Goal: Information Seeking & Learning: Learn about a topic

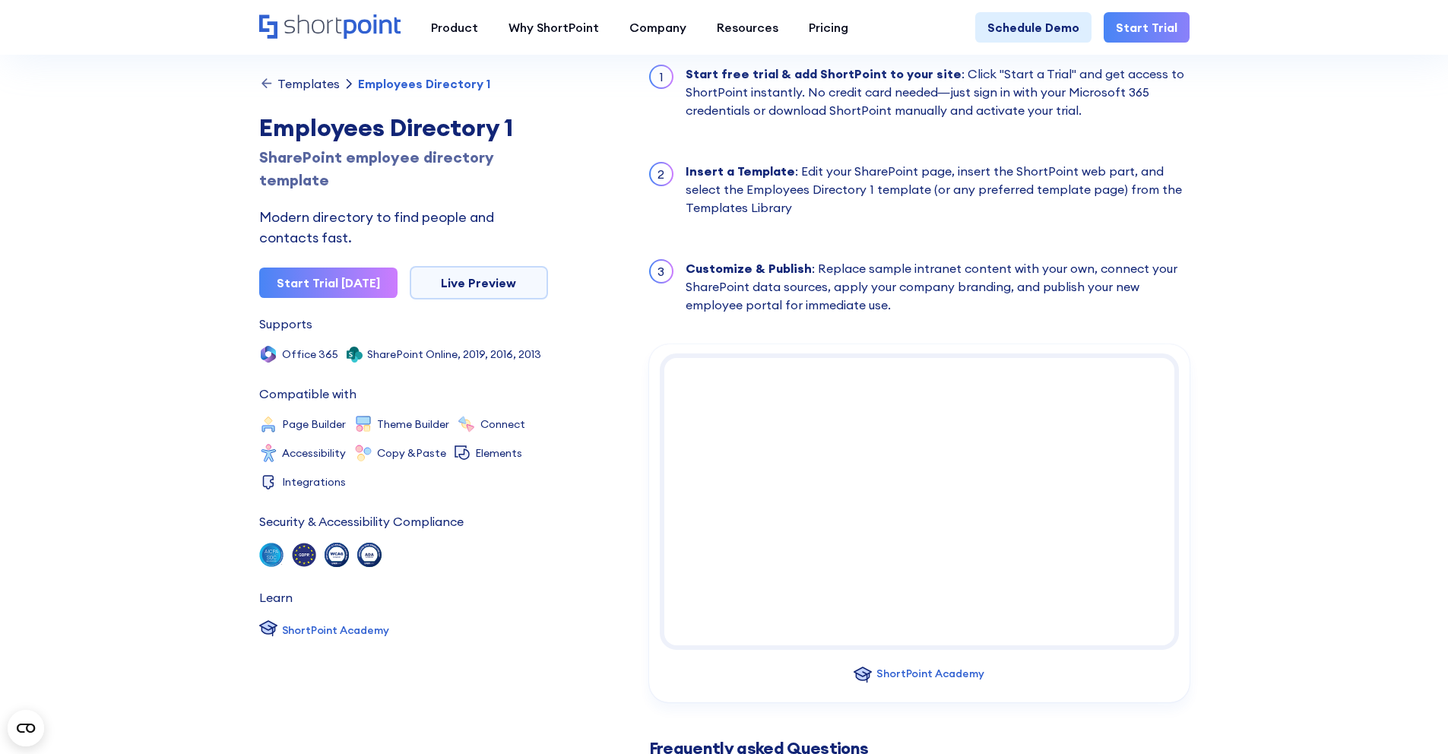
click at [312, 81] on div "Templates" at bounding box center [308, 84] width 62 height 12
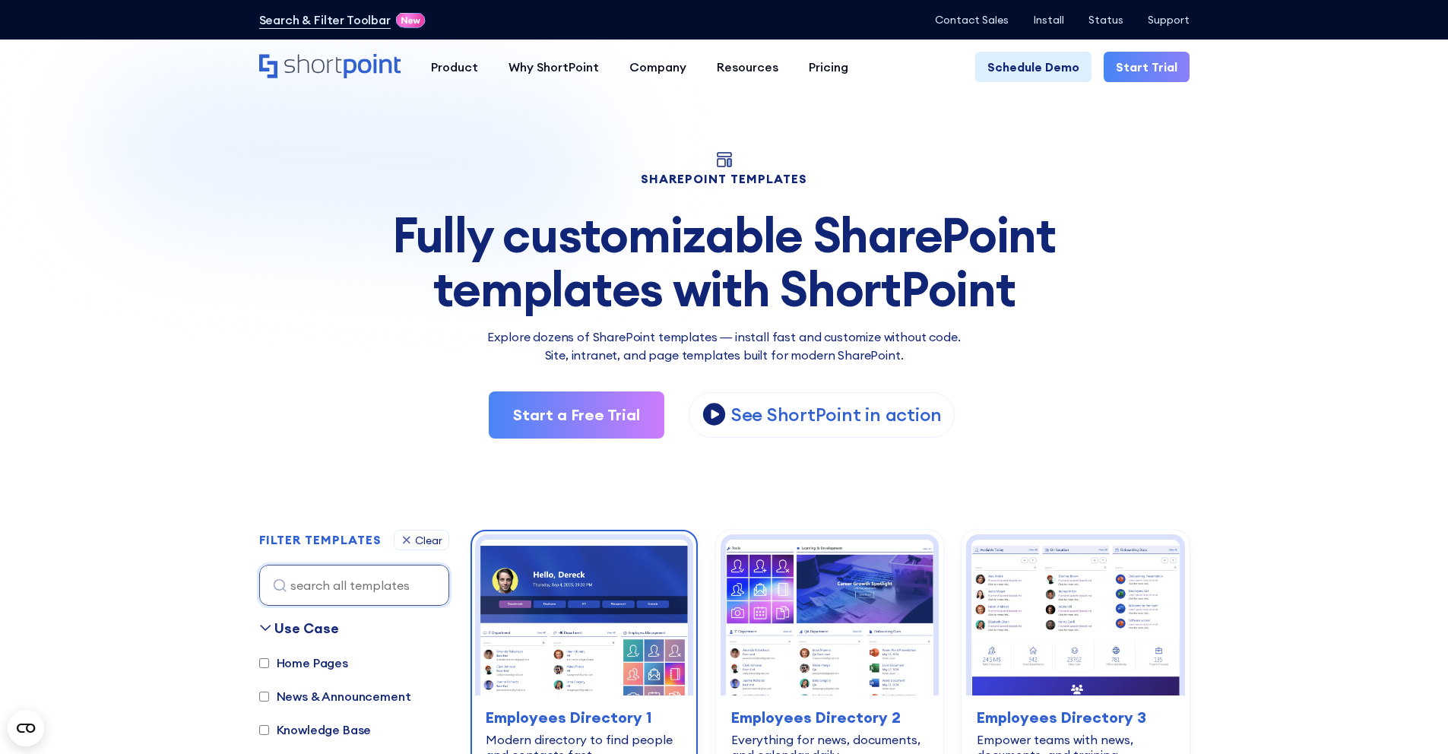
click at [583, 632] on img at bounding box center [584, 618] width 208 height 156
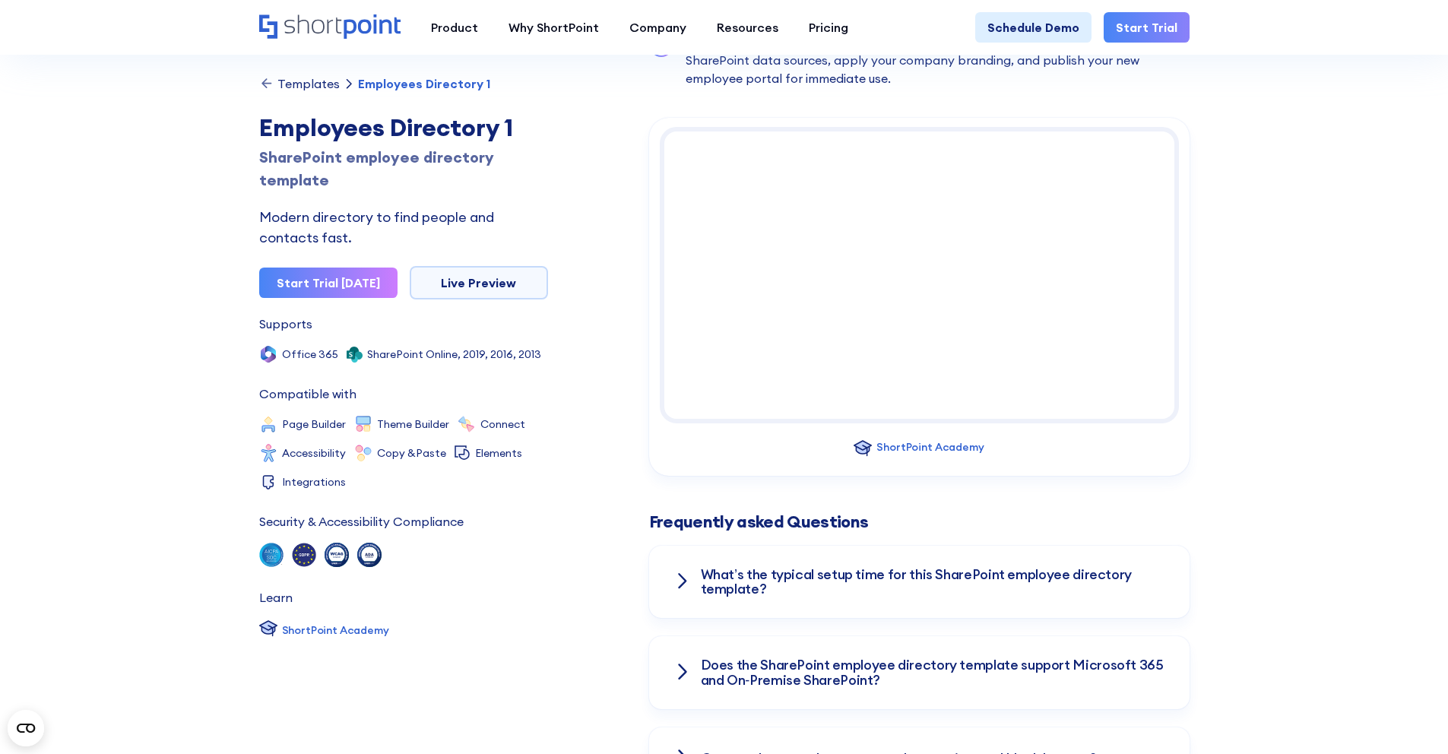
scroll to position [1648, 0]
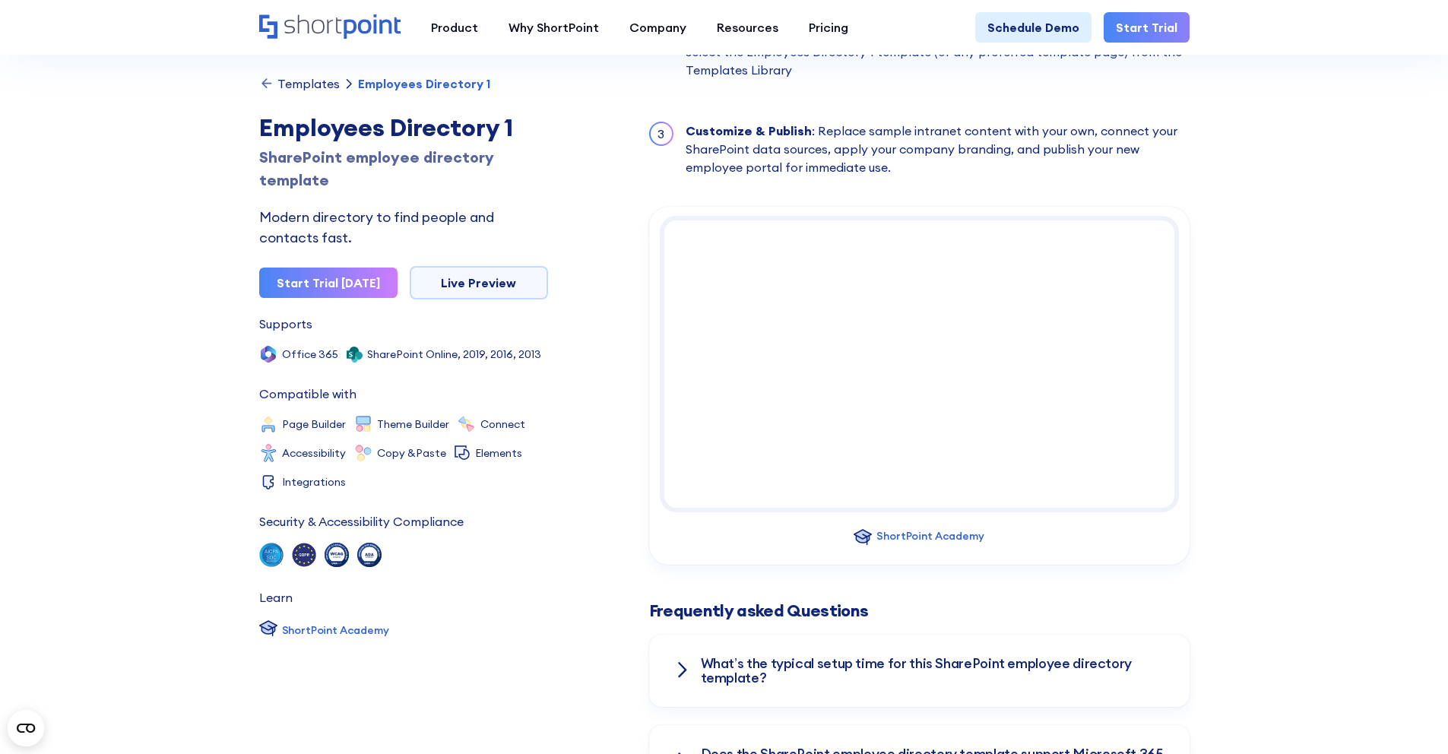
click at [317, 81] on div "Templates" at bounding box center [308, 84] width 62 height 12
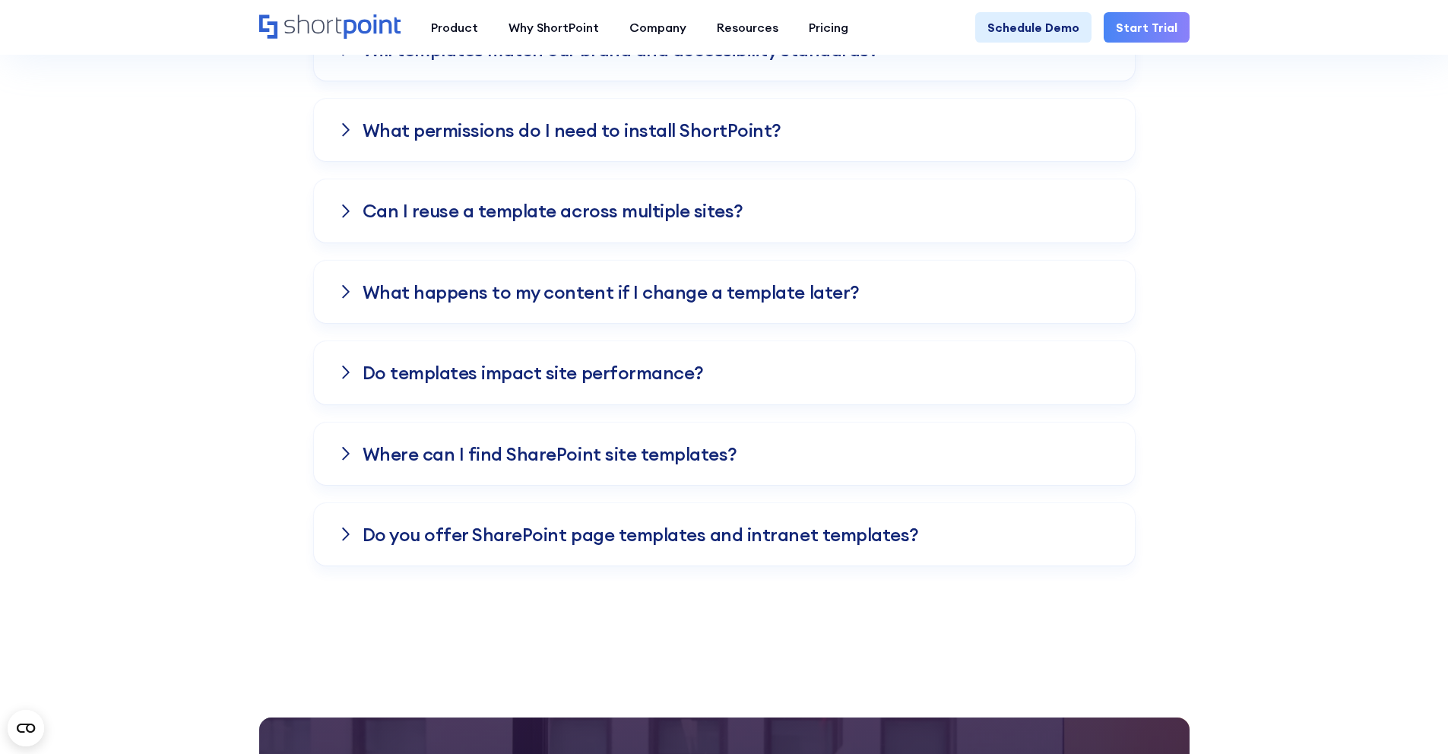
scroll to position [3787, 0]
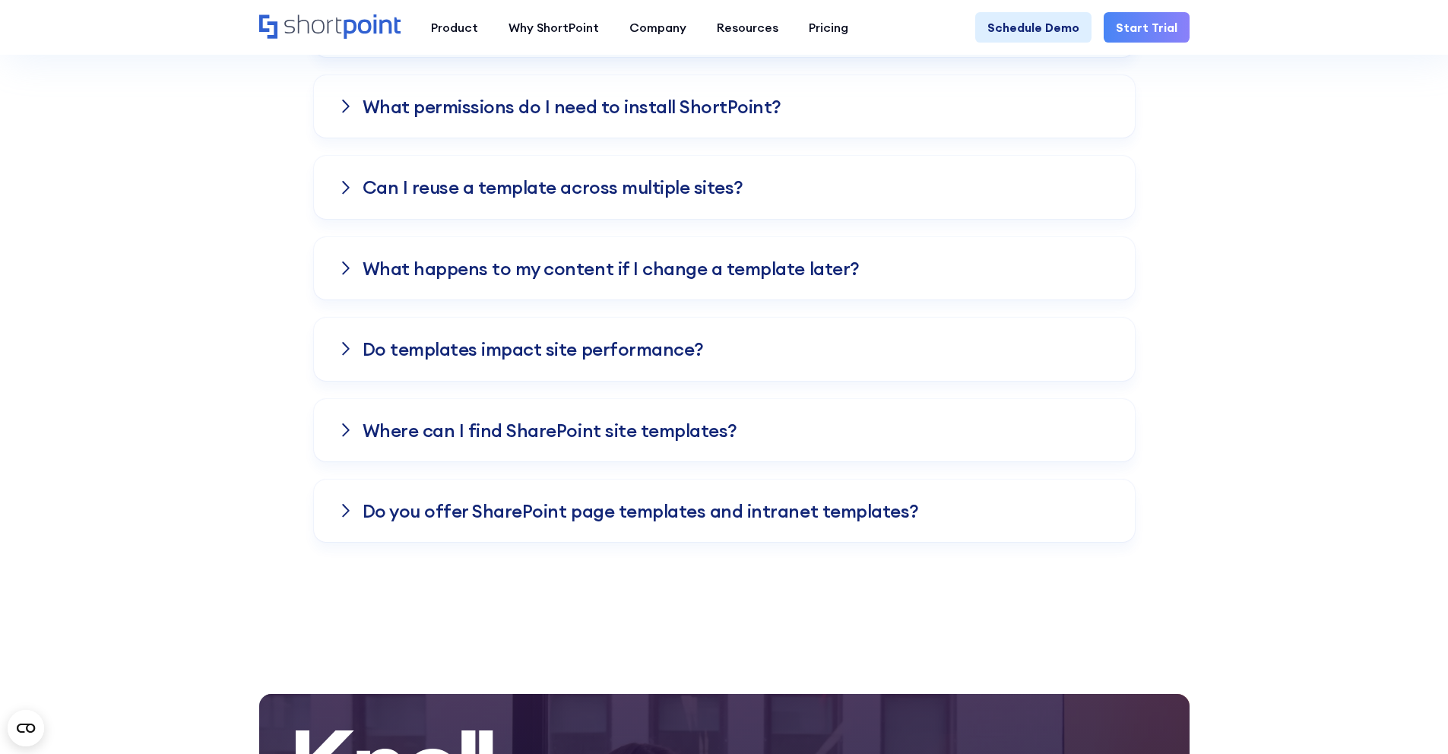
click at [350, 515] on icon at bounding box center [345, 510] width 9 height 15
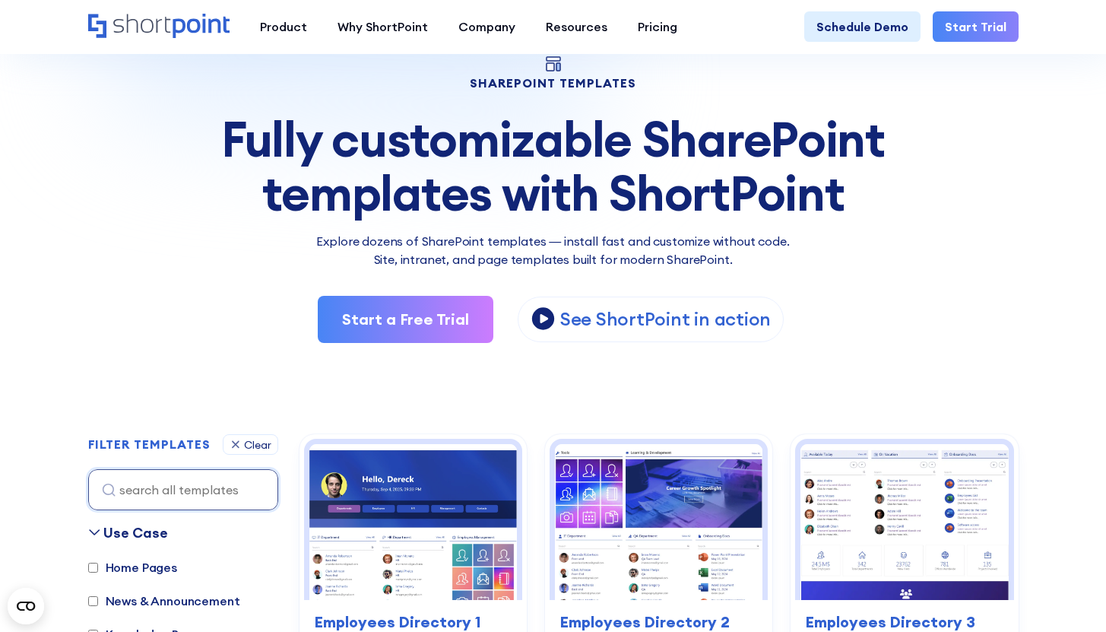
scroll to position [251, 0]
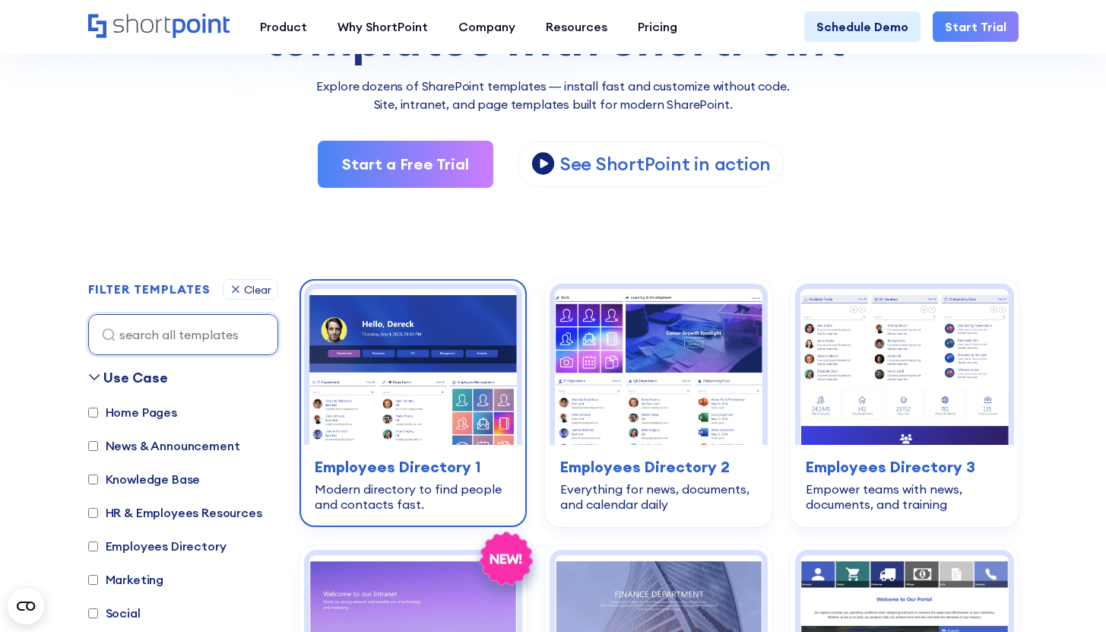
click at [455, 449] on div "employees-directory Employees Directory 1 Modern directory to find people and c…" at bounding box center [413, 484] width 218 height 78
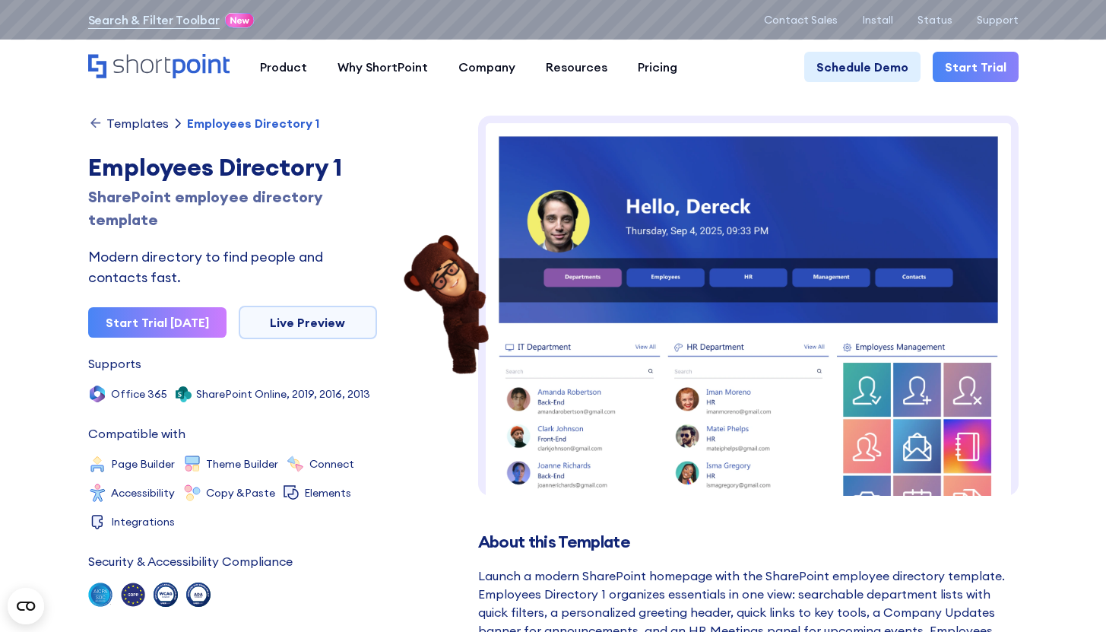
click at [141, 122] on div "Templates" at bounding box center [137, 123] width 62 height 12
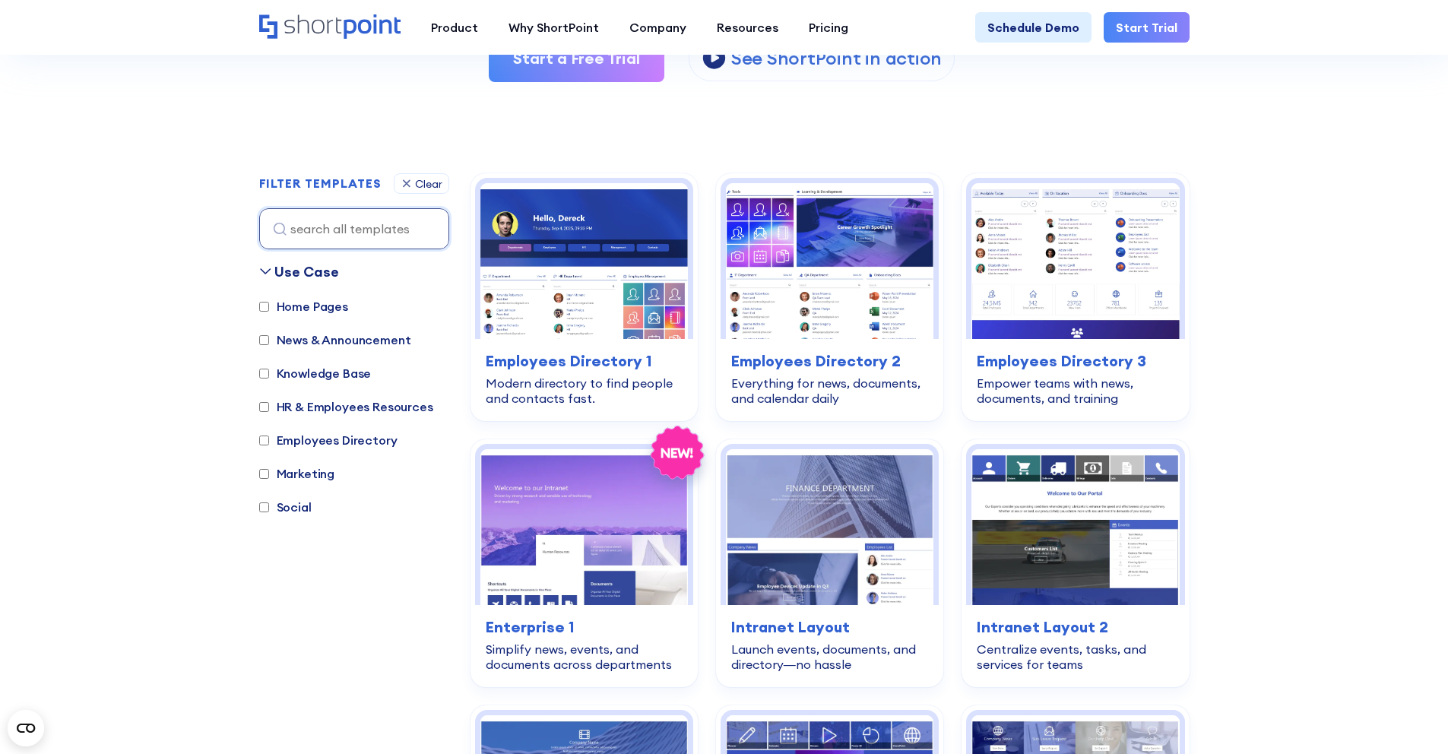
scroll to position [284, 0]
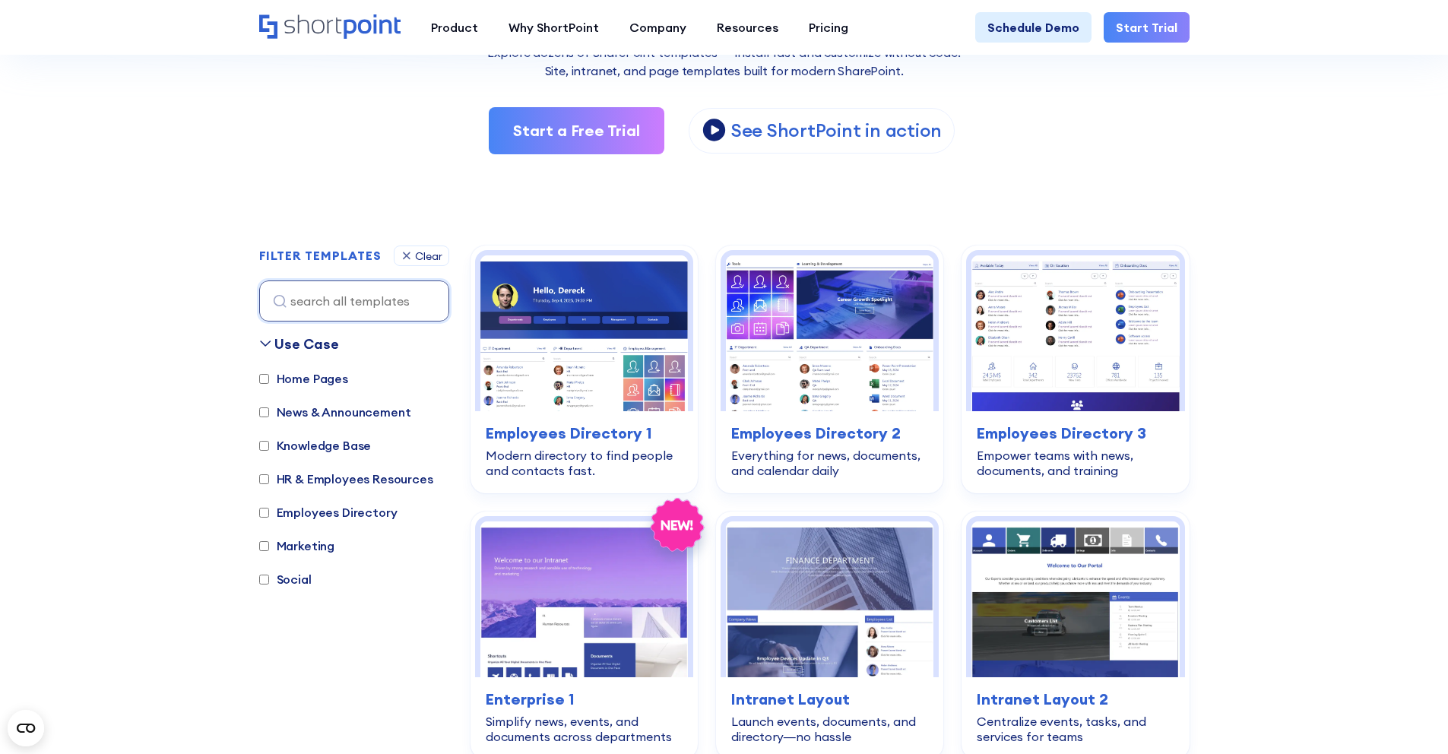
click at [344, 448] on label "Knowledge Base" at bounding box center [315, 445] width 112 height 18
click at [269, 448] on input "Knowledge Base" at bounding box center [264, 446] width 10 height 10
checkbox input "true"
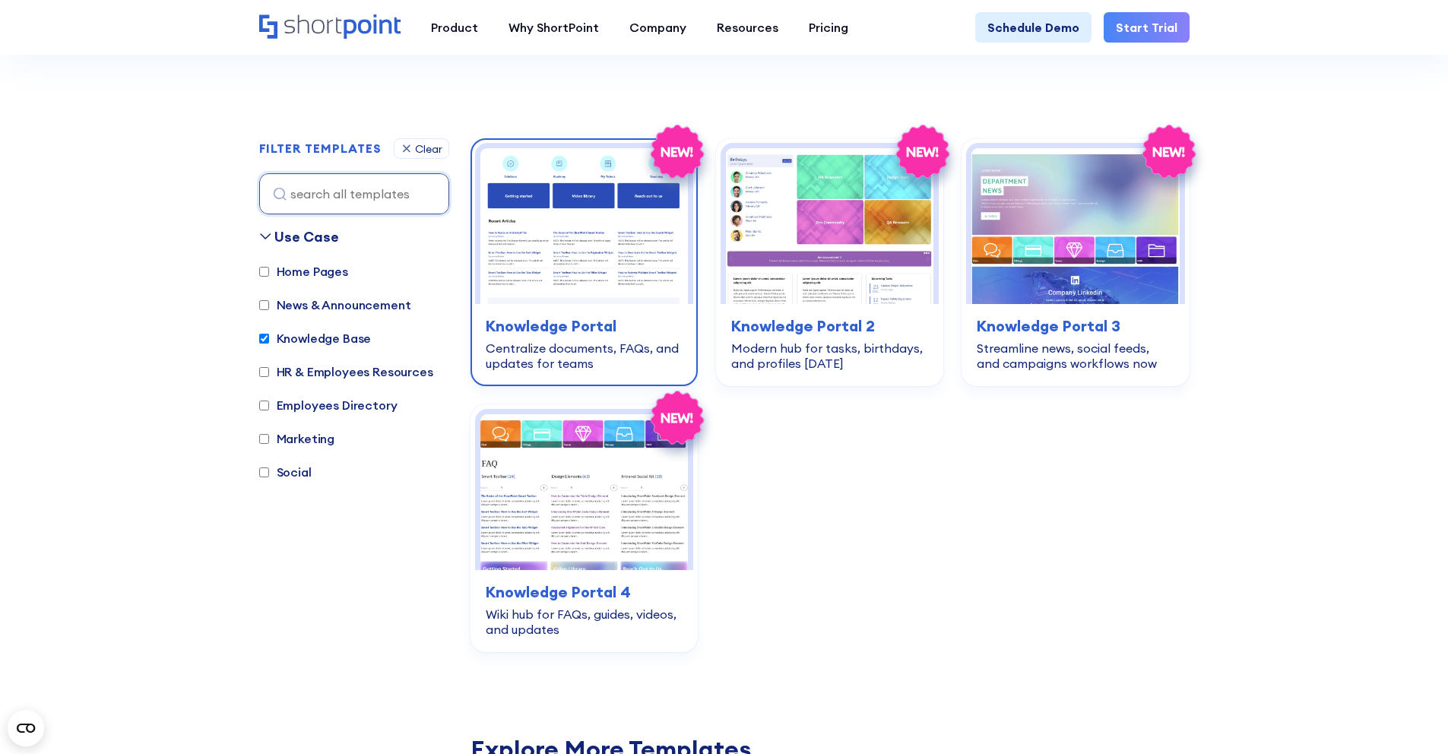
scroll to position [390, 0]
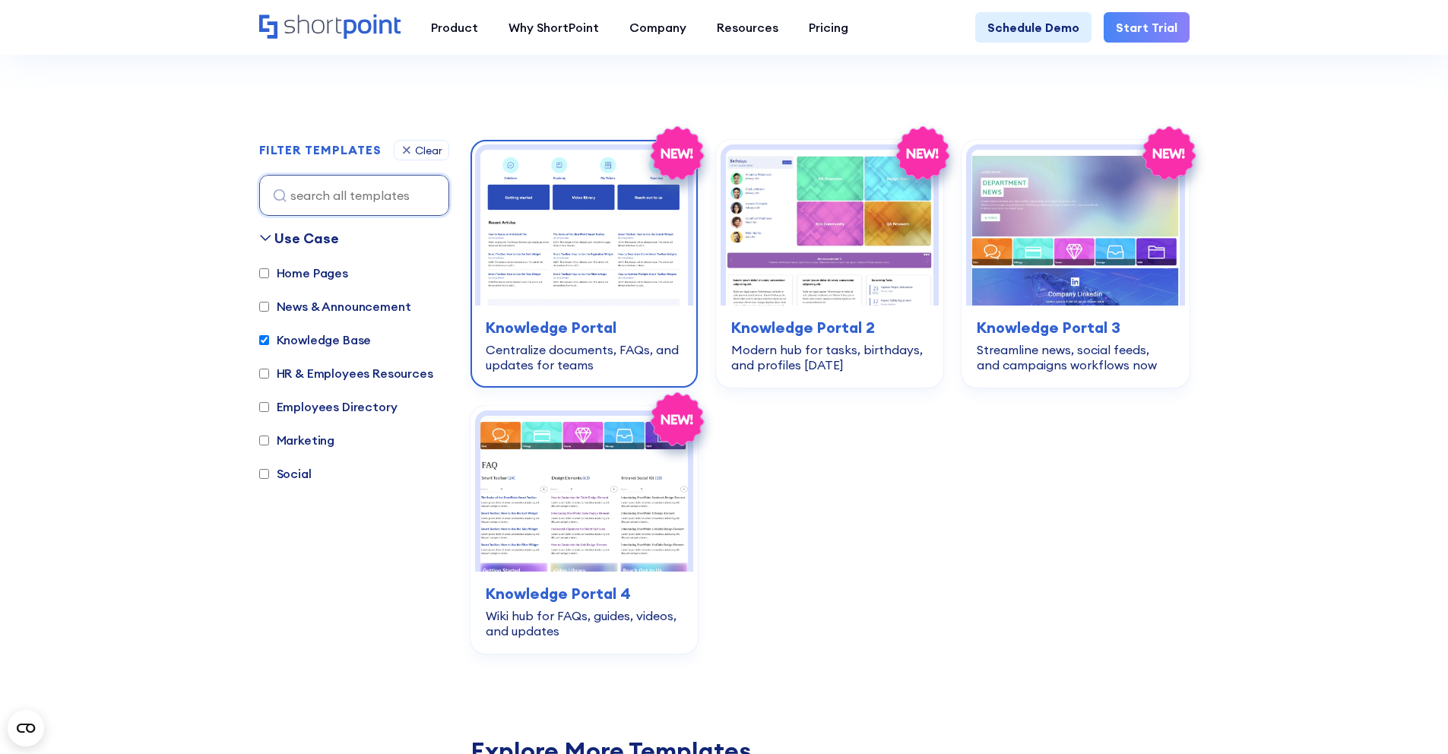
click at [601, 239] on img at bounding box center [584, 228] width 208 height 156
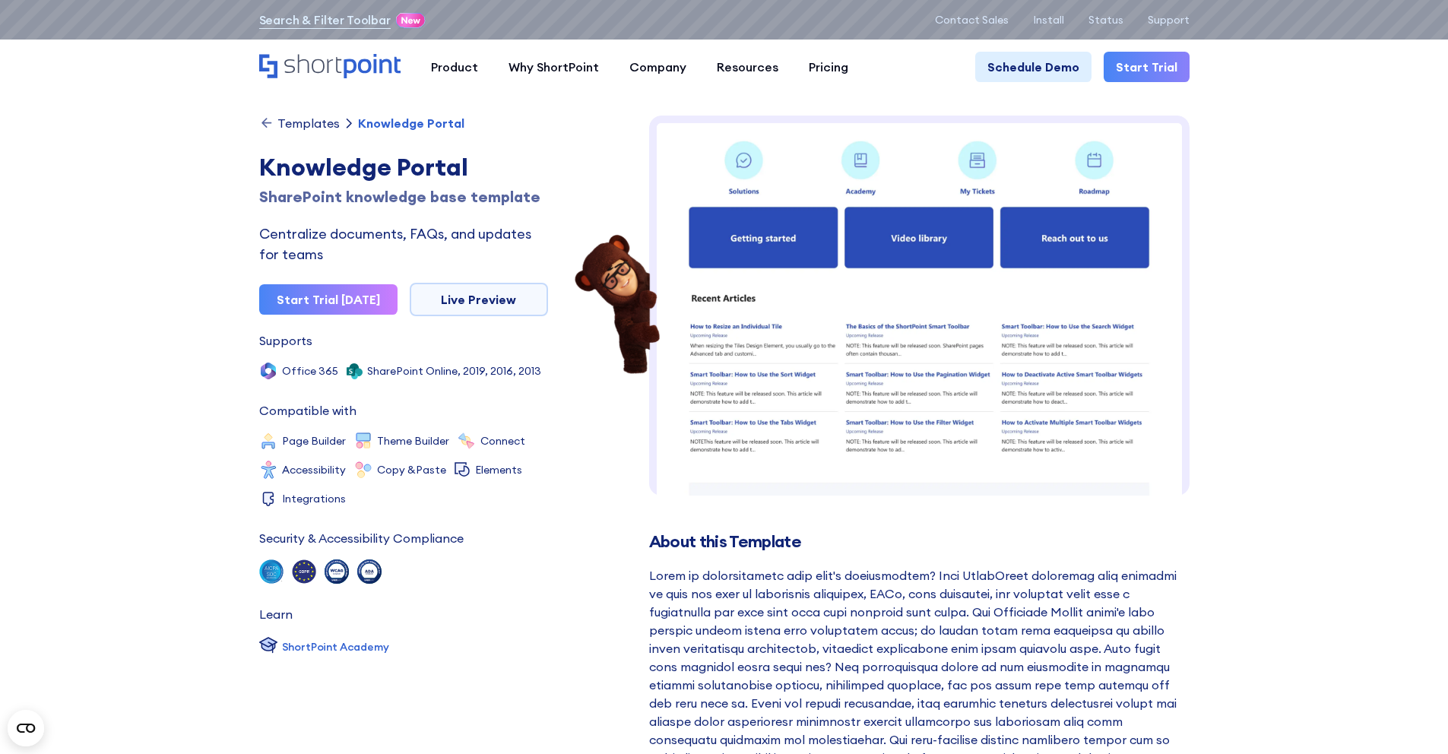
click at [280, 118] on div "Templates" at bounding box center [308, 123] width 62 height 12
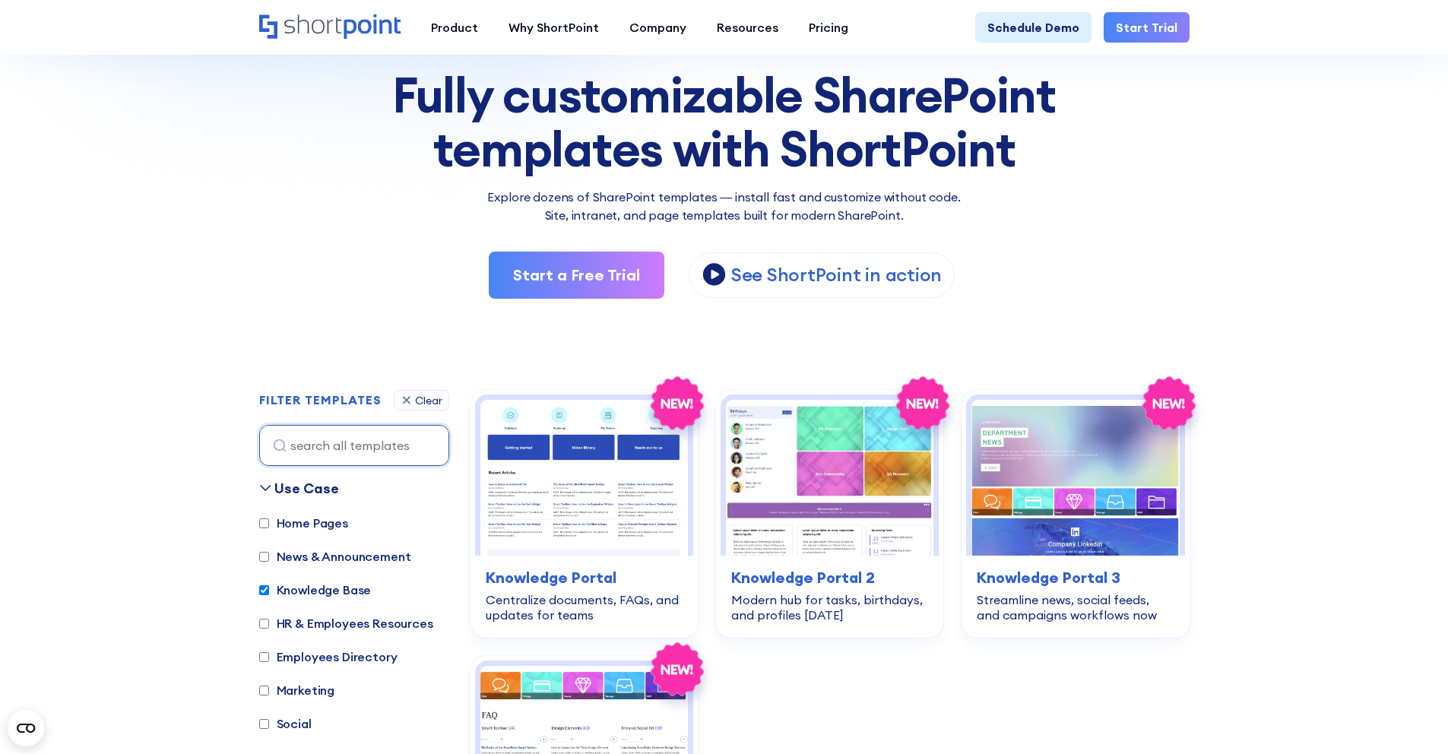
scroll to position [194, 0]
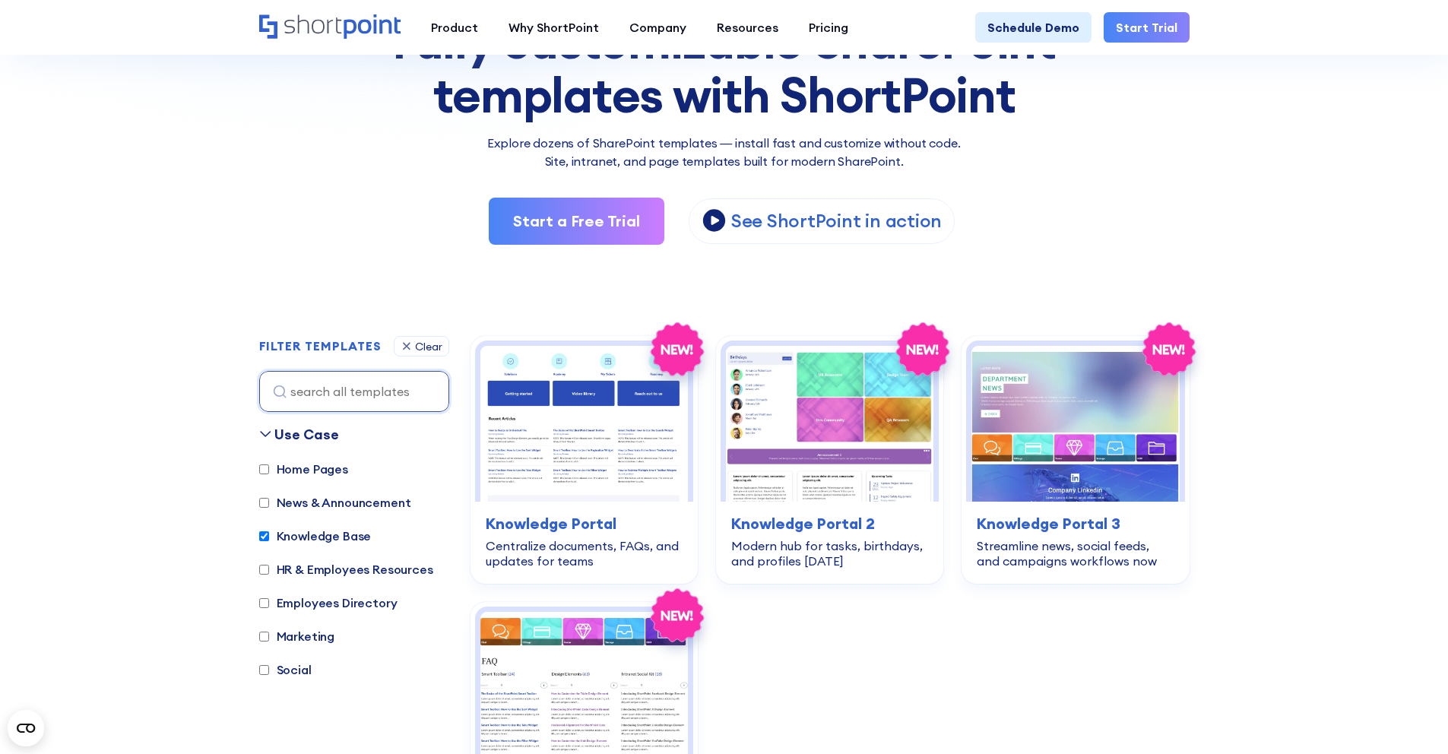
click at [264, 537] on input "Knowledge Base" at bounding box center [264, 536] width 10 height 10
checkbox input "false"
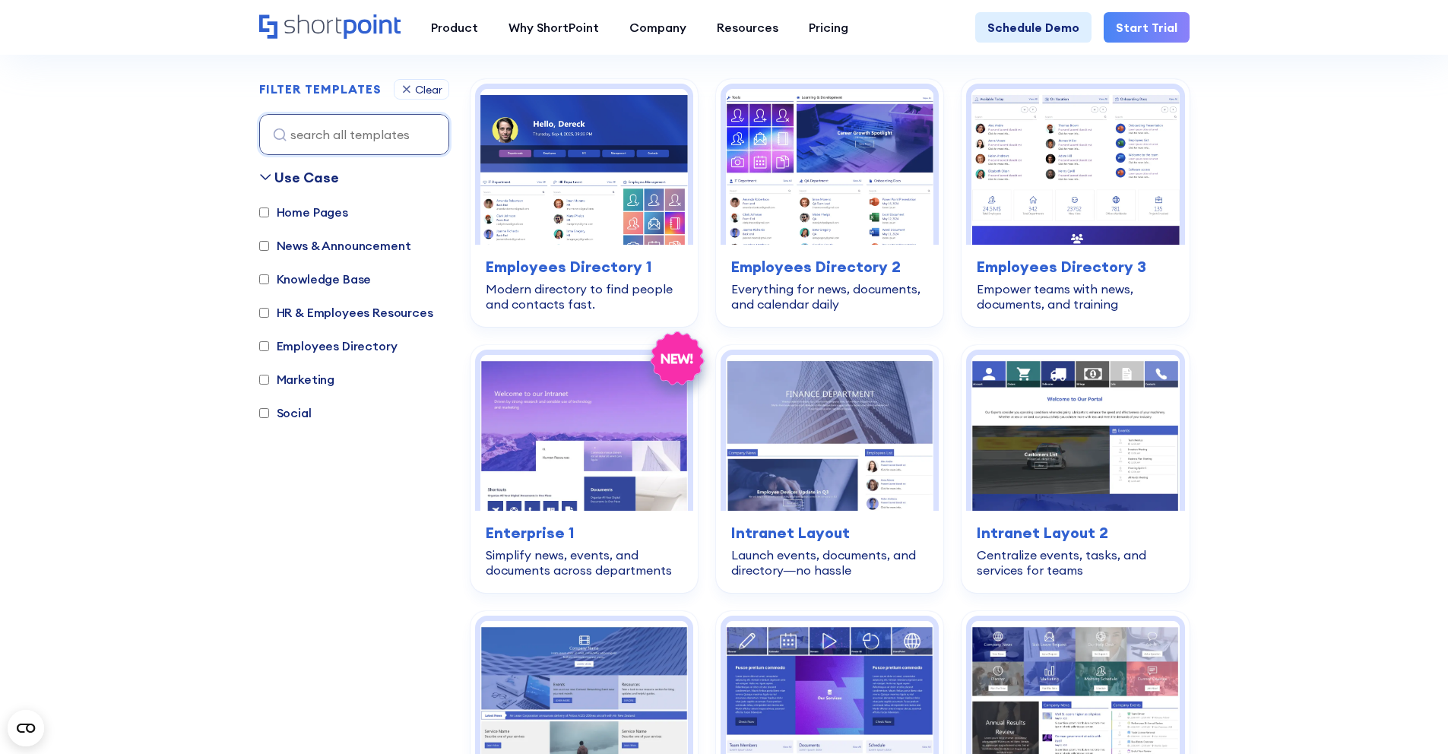
scroll to position [454, 0]
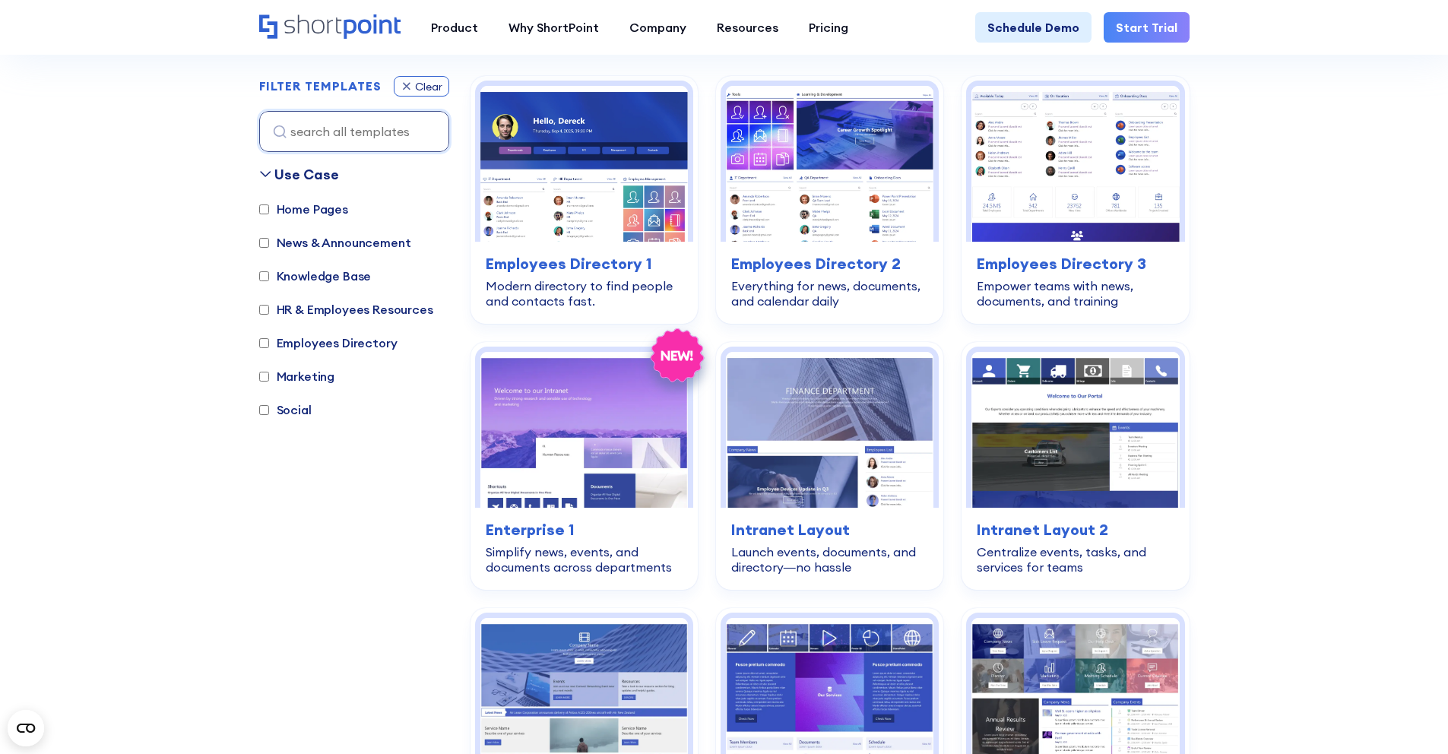
click at [411, 84] on icon at bounding box center [407, 86] width 12 height 13
click at [287, 213] on label "Home Pages" at bounding box center [303, 209] width 89 height 18
click at [269, 213] on input "Home Pages" at bounding box center [264, 209] width 10 height 10
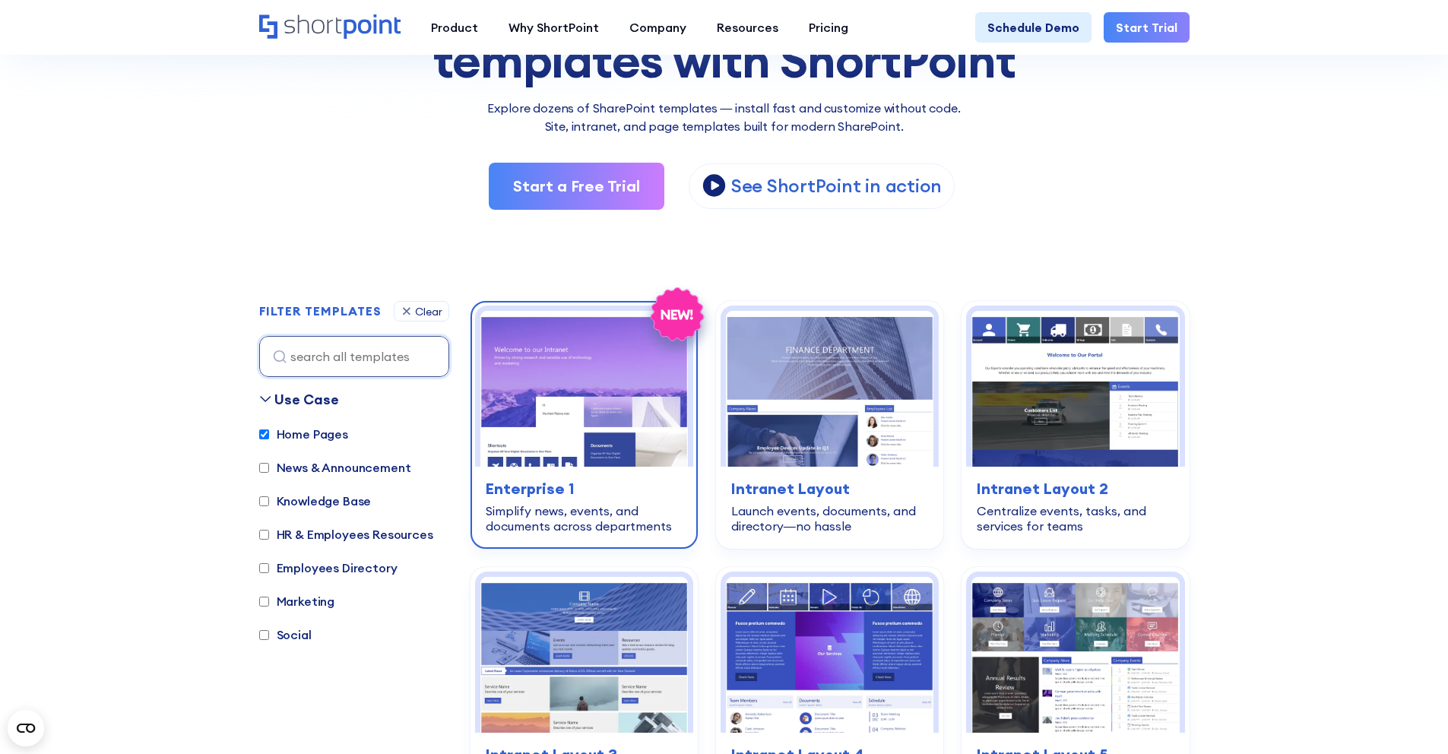
scroll to position [213, 0]
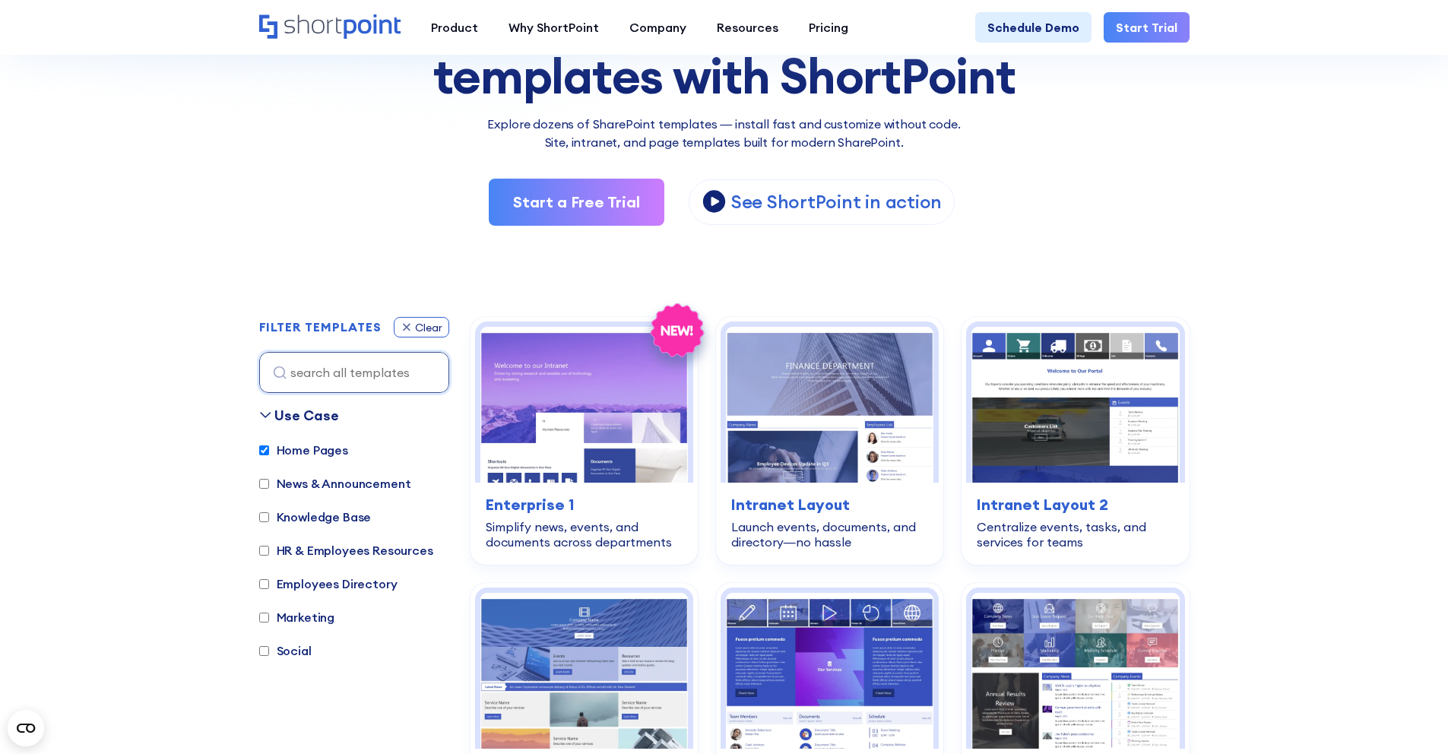
click at [409, 321] on icon at bounding box center [407, 327] width 12 height 13
checkbox input "false"
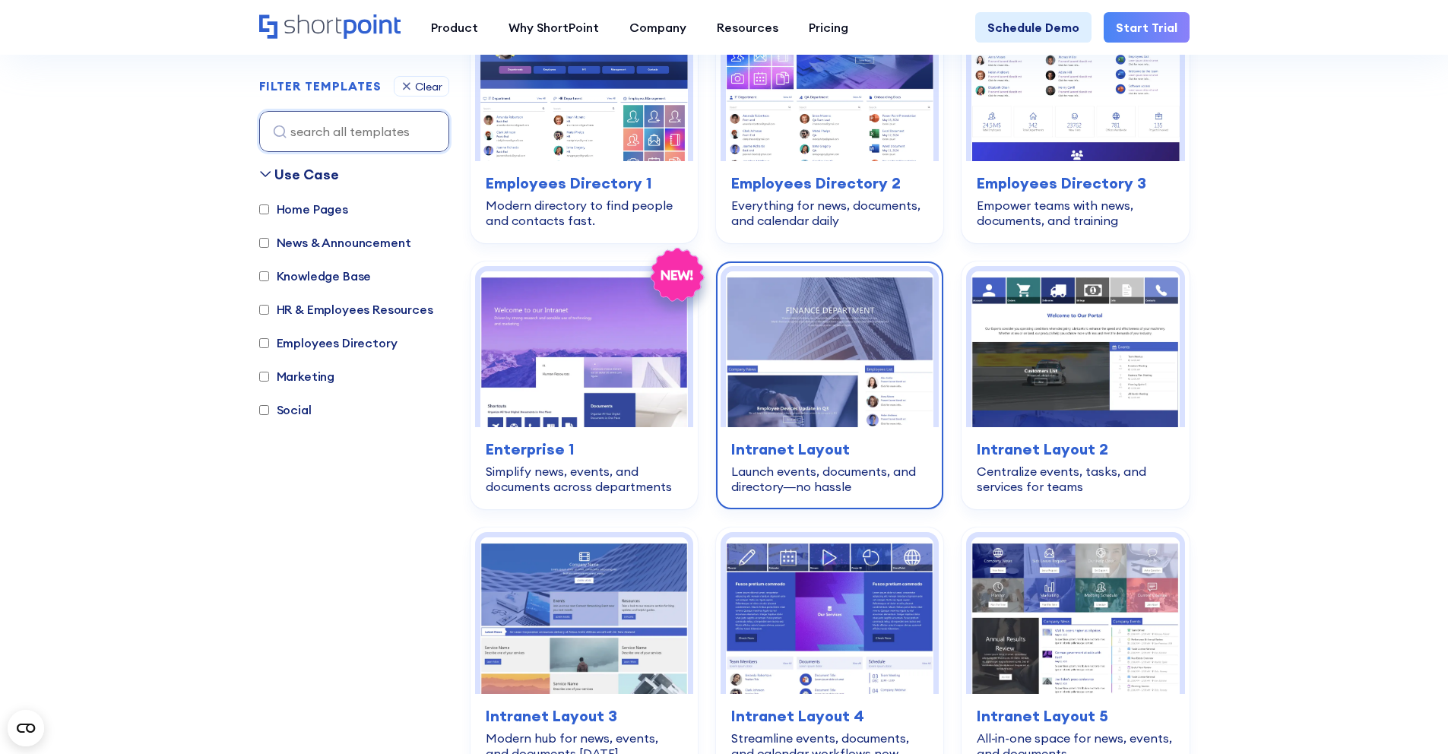
scroll to position [567, 0]
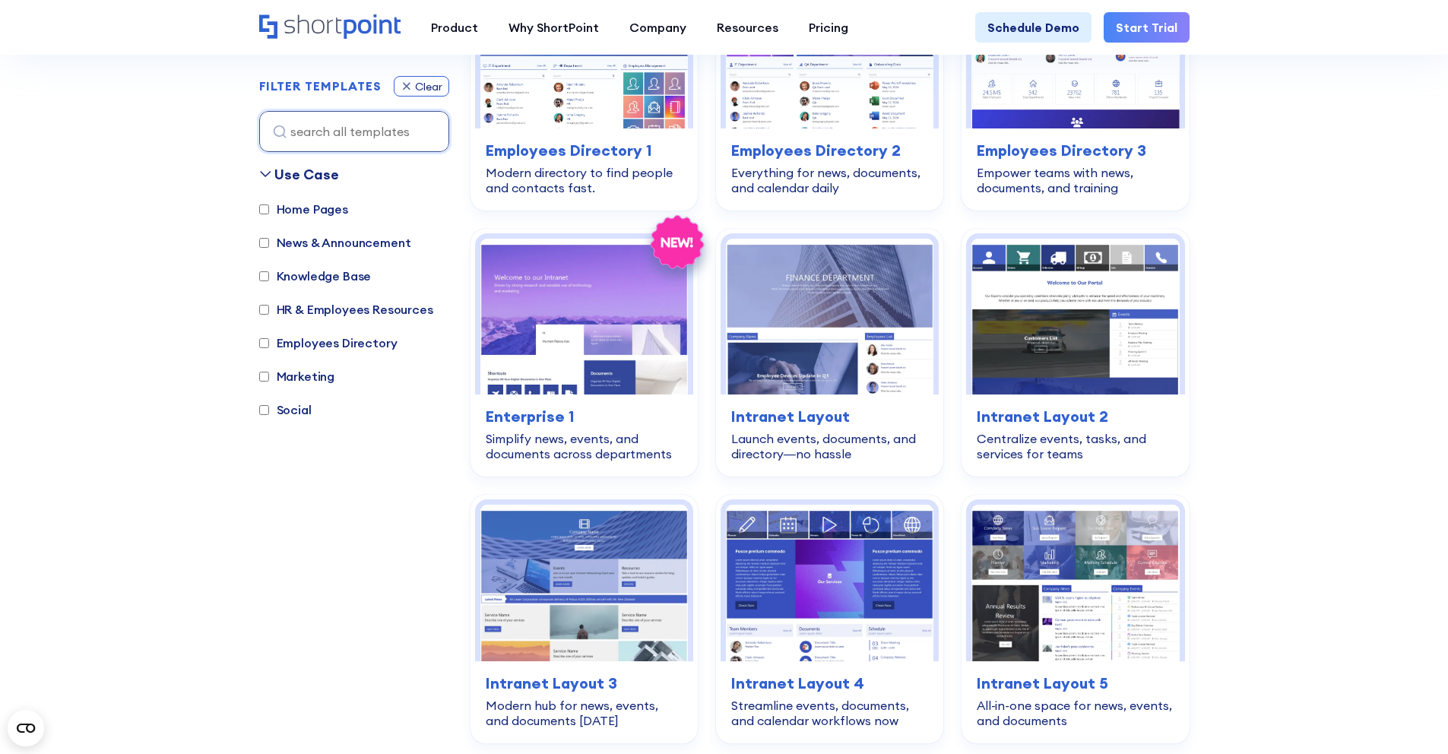
click at [411, 87] on icon at bounding box center [407, 86] width 12 height 13
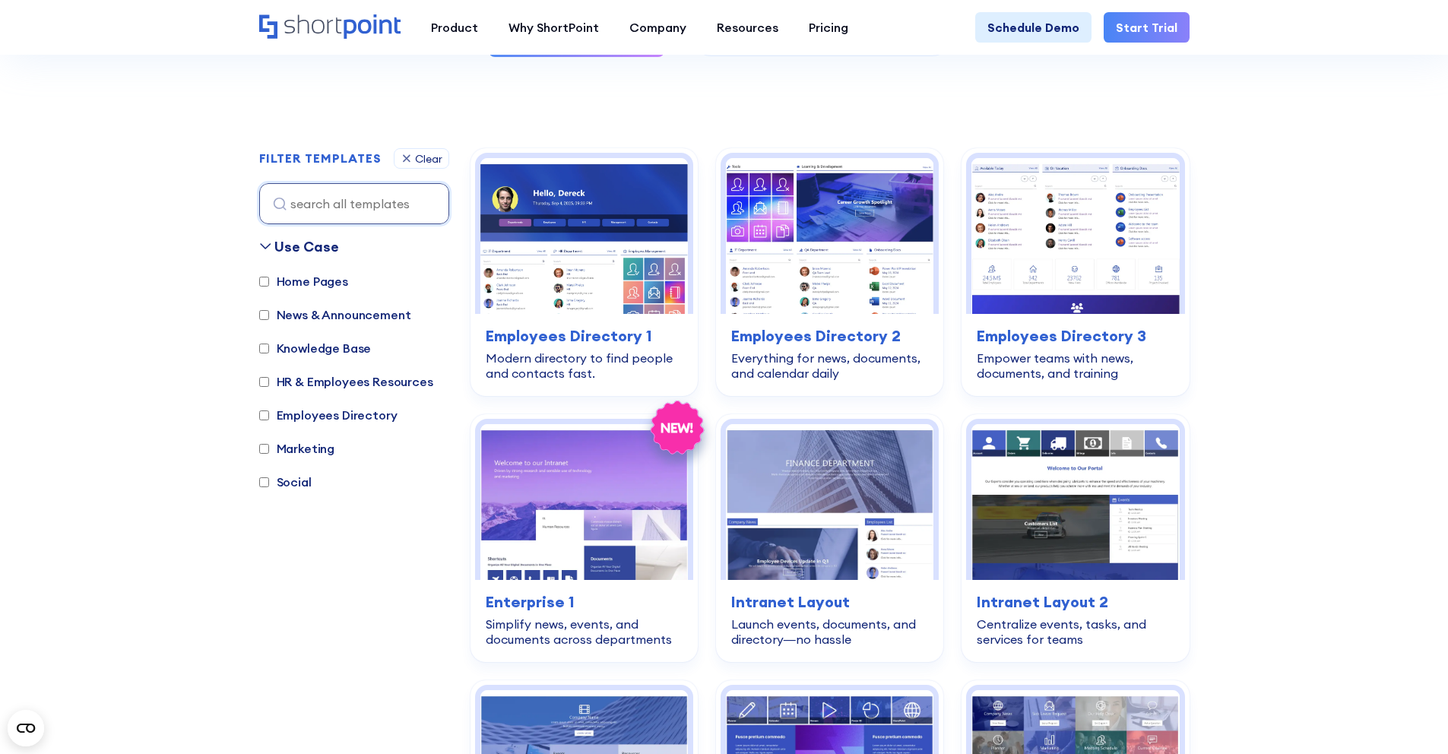
click at [294, 349] on label "Knowledge Base" at bounding box center [315, 348] width 112 height 18
click at [269, 349] on input "Knowledge Base" at bounding box center [264, 349] width 10 height 10
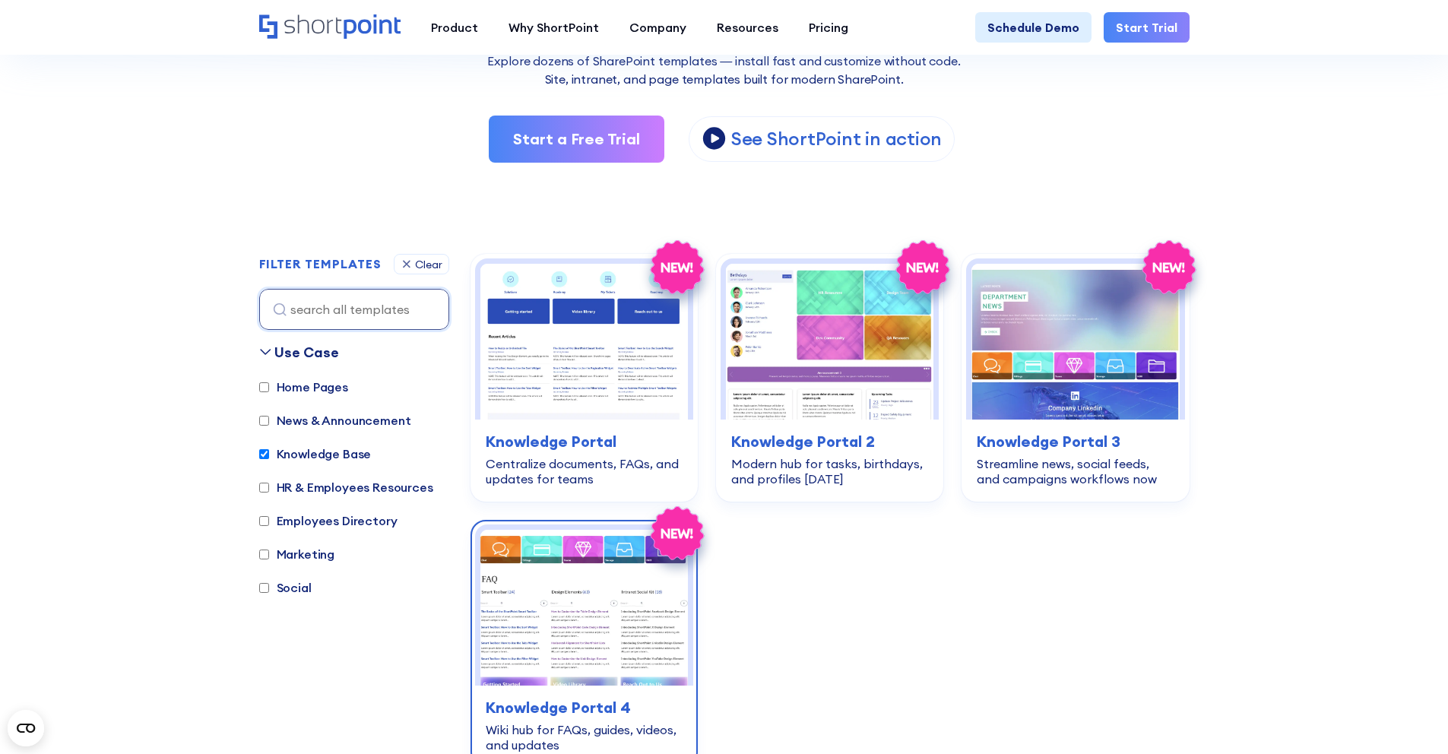
scroll to position [287, 0]
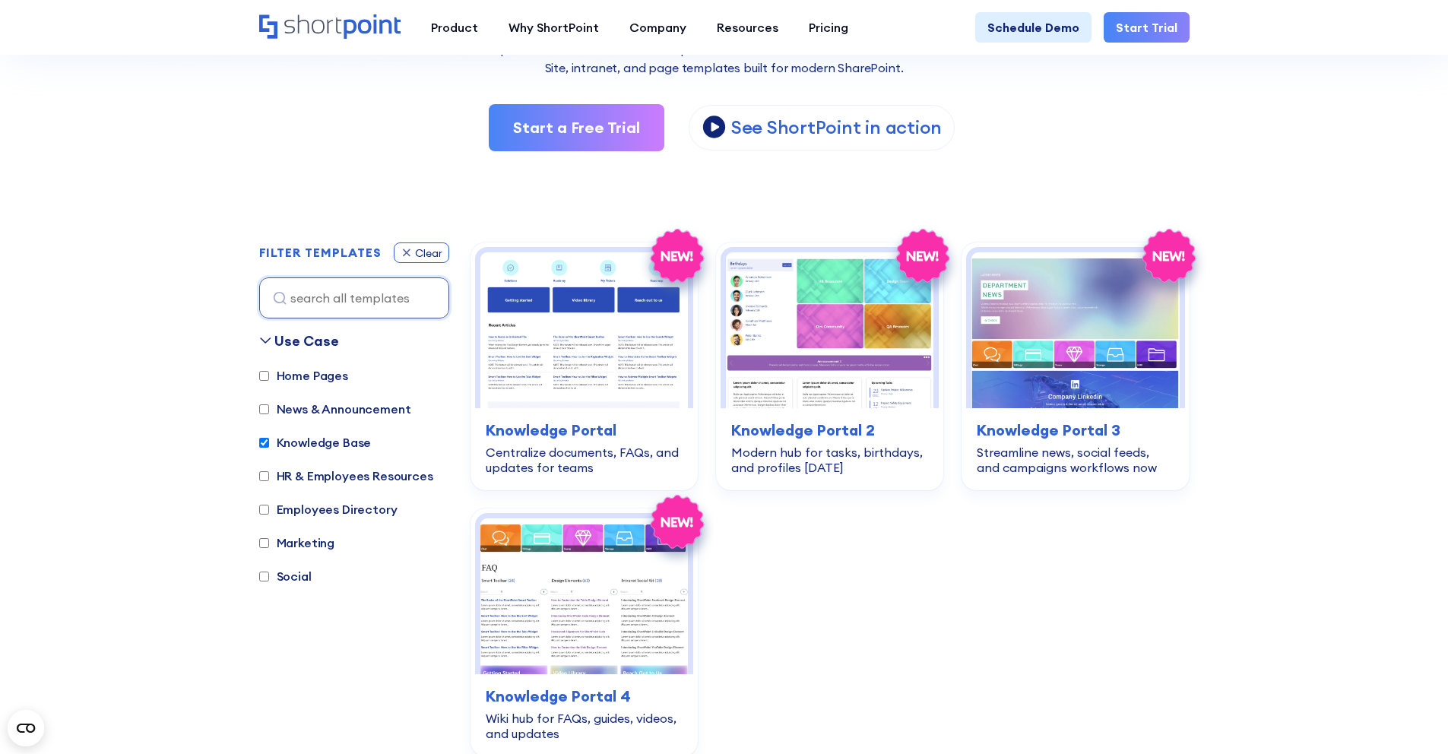
click at [431, 248] on div "Clear" at bounding box center [428, 253] width 27 height 11
checkbox input "false"
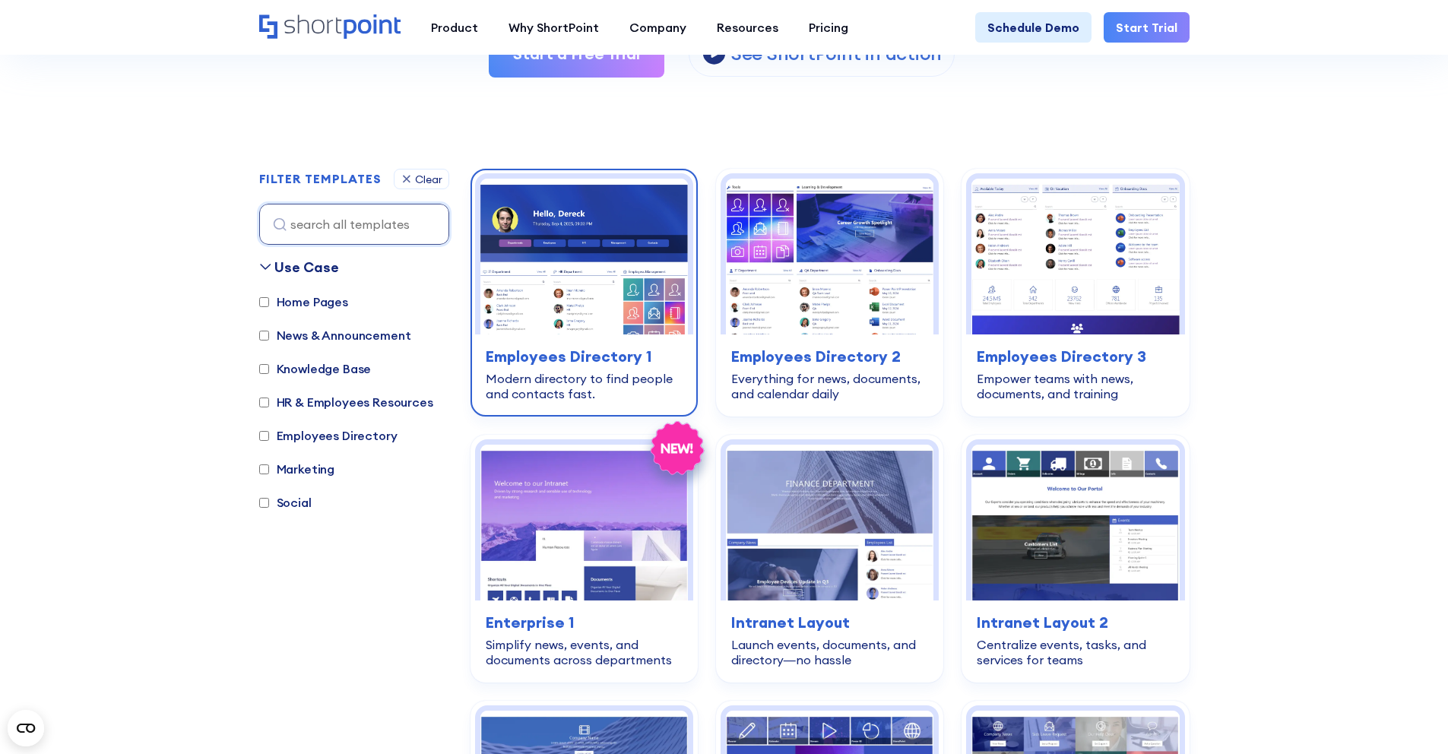
scroll to position [363, 0]
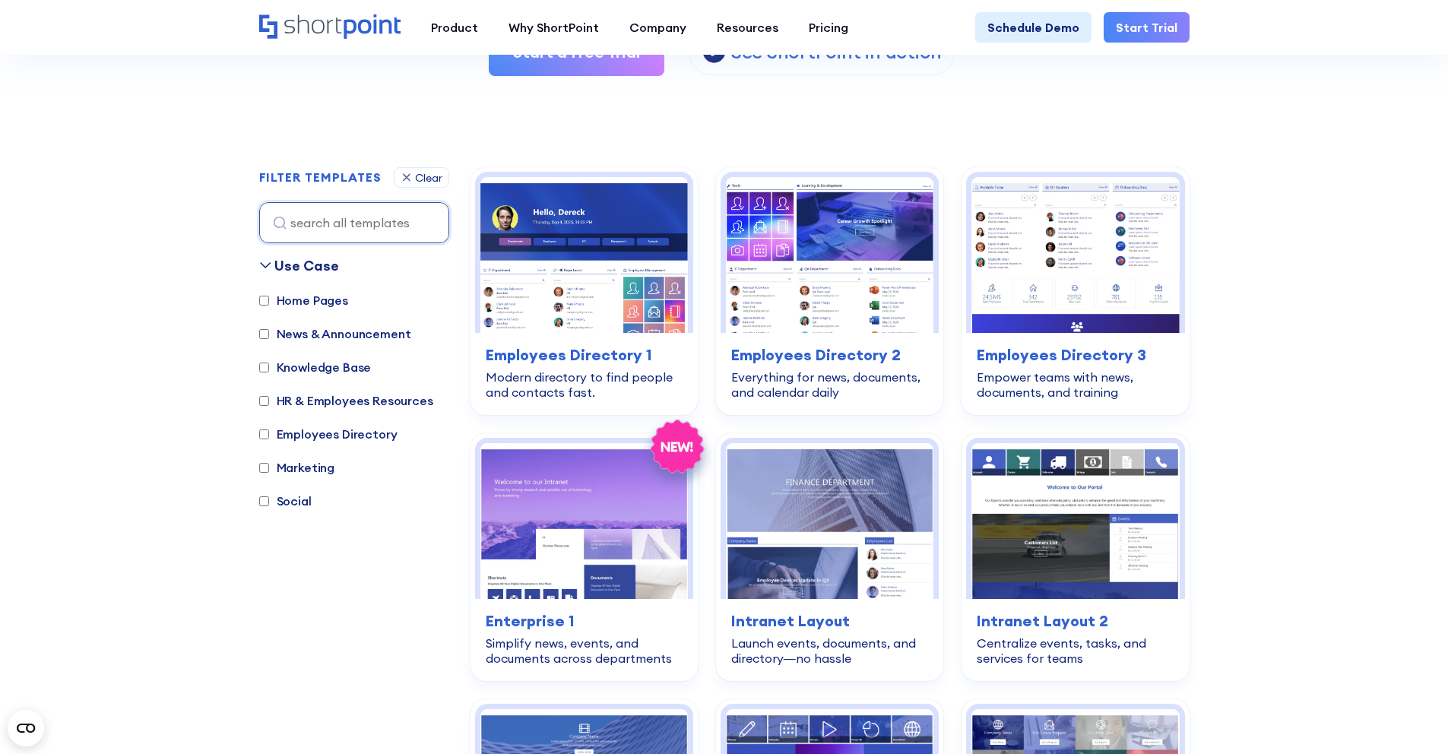
click at [404, 164] on div "SHAREPOINT TEMPLATES Fully customizable SharePoint templates with ShortPoint Ex…" at bounding box center [724, 400] width 930 height 1222
click at [406, 174] on icon at bounding box center [407, 177] width 12 height 13
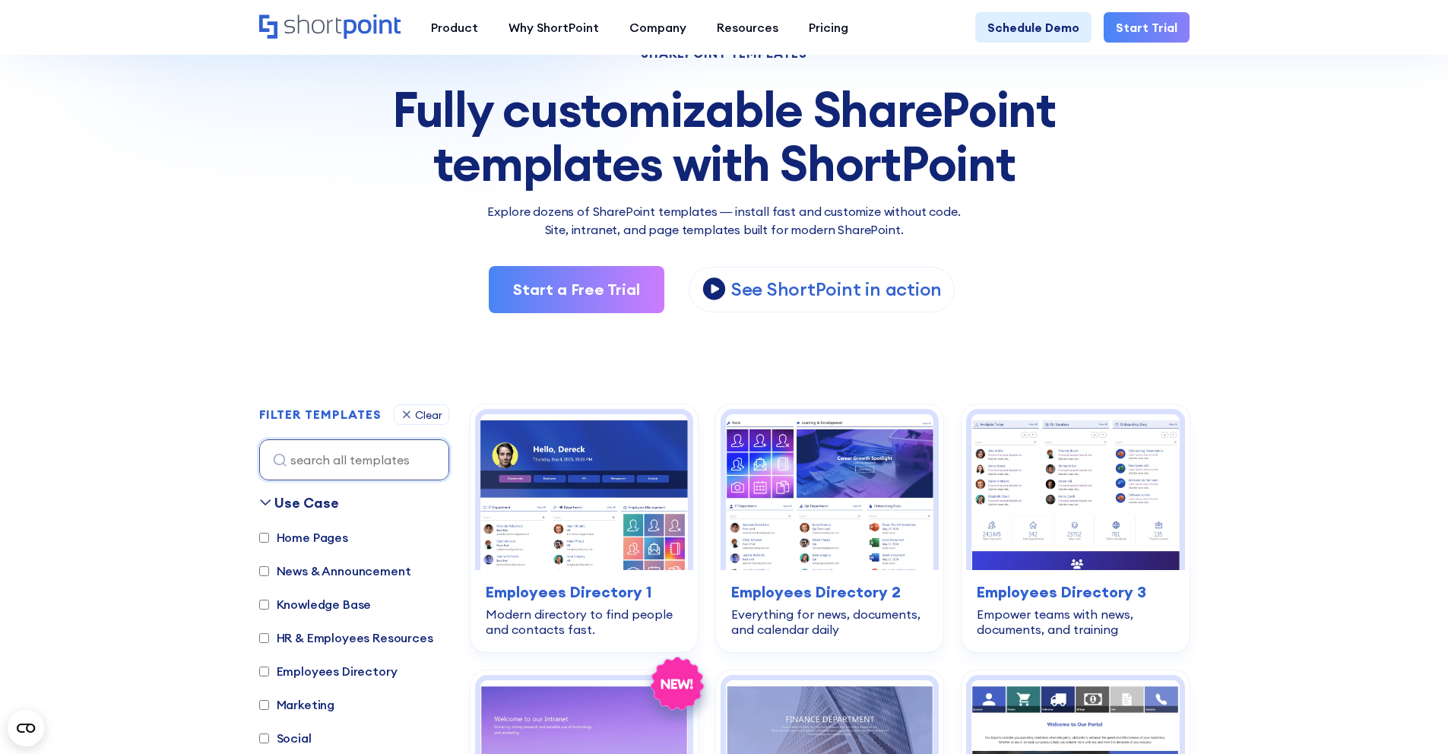
scroll to position [138, 0]
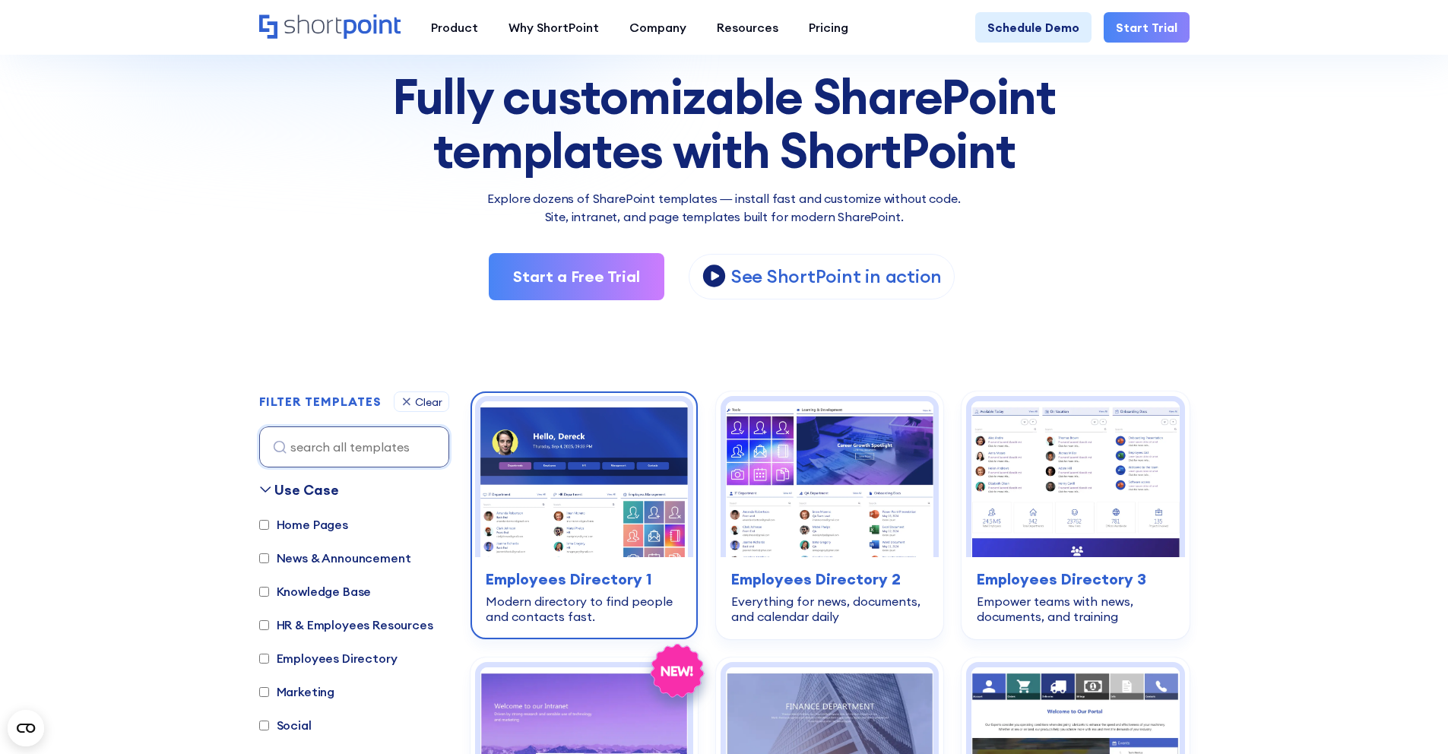
click at [639, 496] on img at bounding box center [584, 479] width 208 height 156
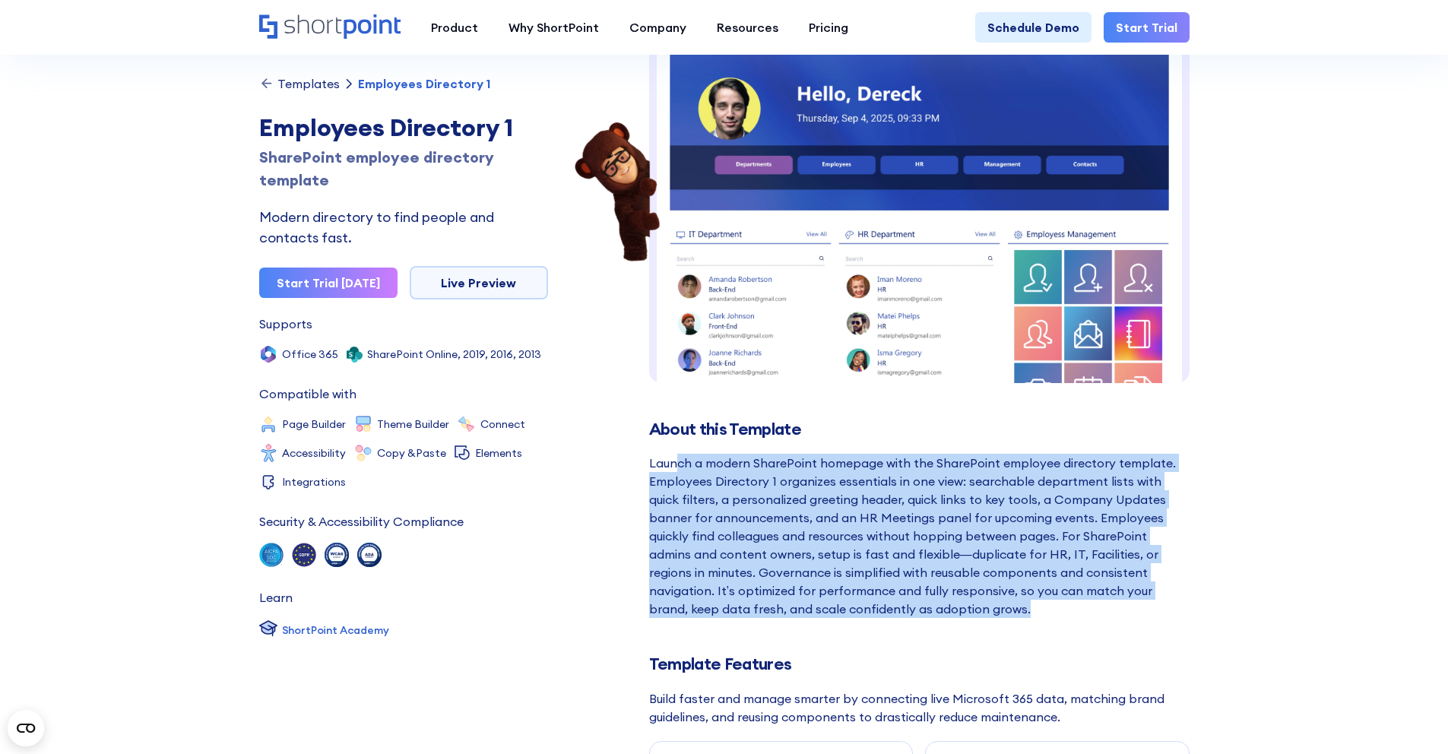
drag, startPoint x: 677, startPoint y: 465, endPoint x: 844, endPoint y: 623, distance: 229.1
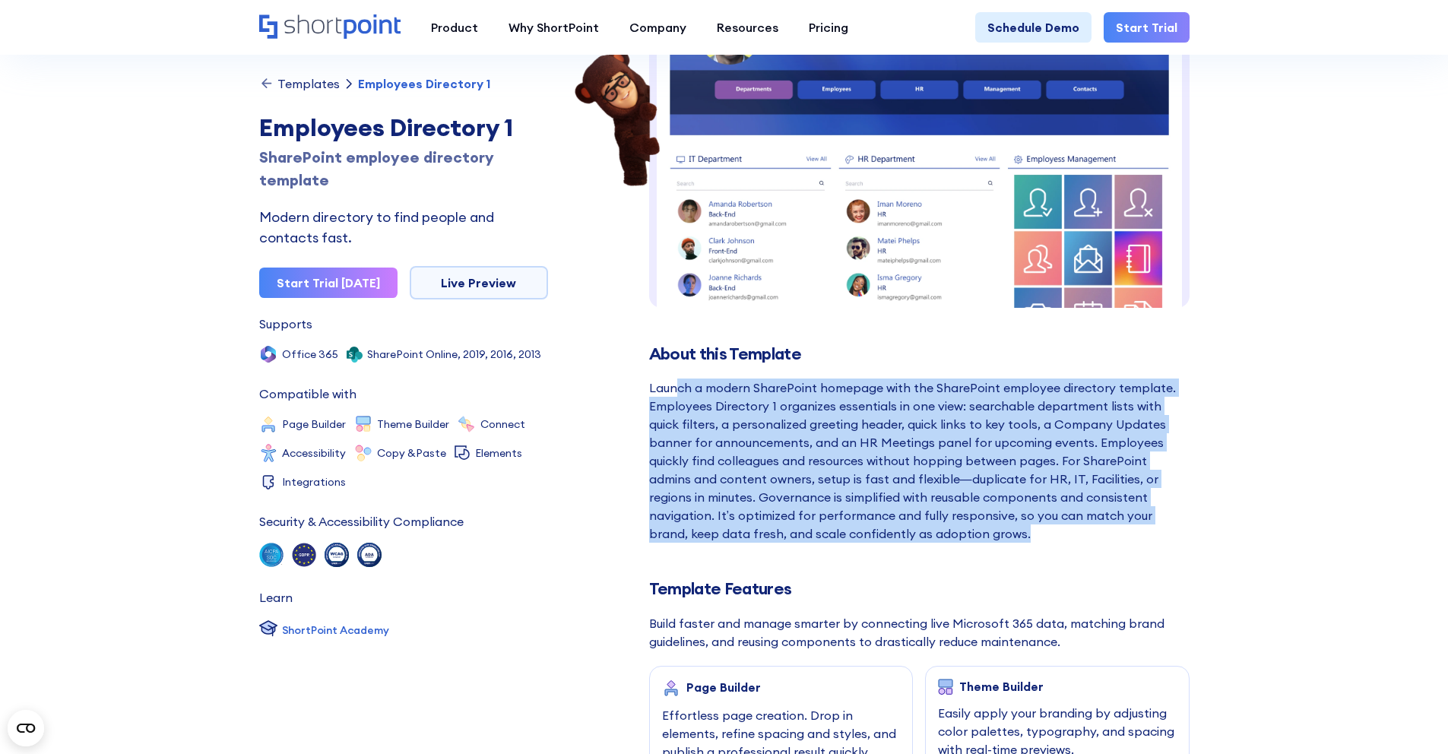
scroll to position [192, 0]
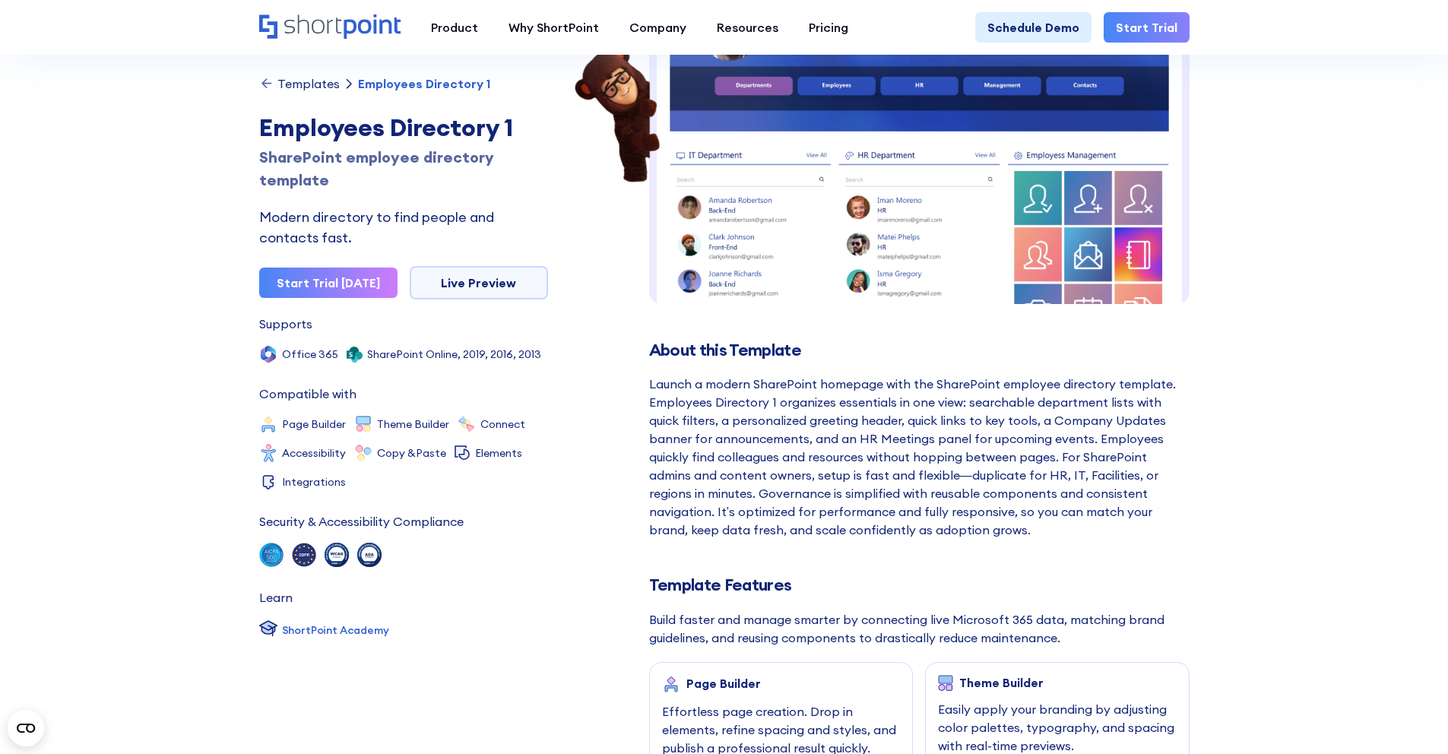
click at [758, 459] on div "Launch a modern SharePoint homepage with the SharePoint employee directory temp…" at bounding box center [919, 457] width 540 height 164
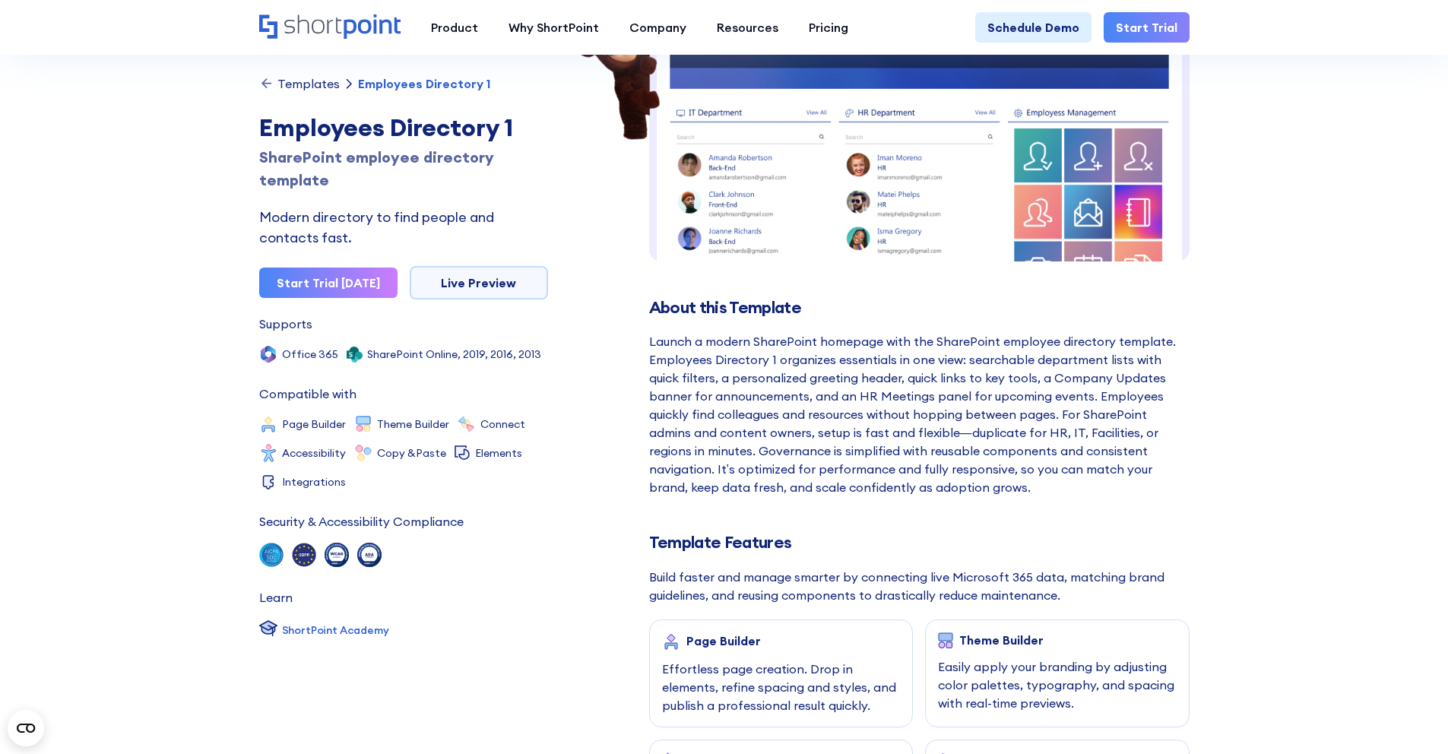
scroll to position [208, 0]
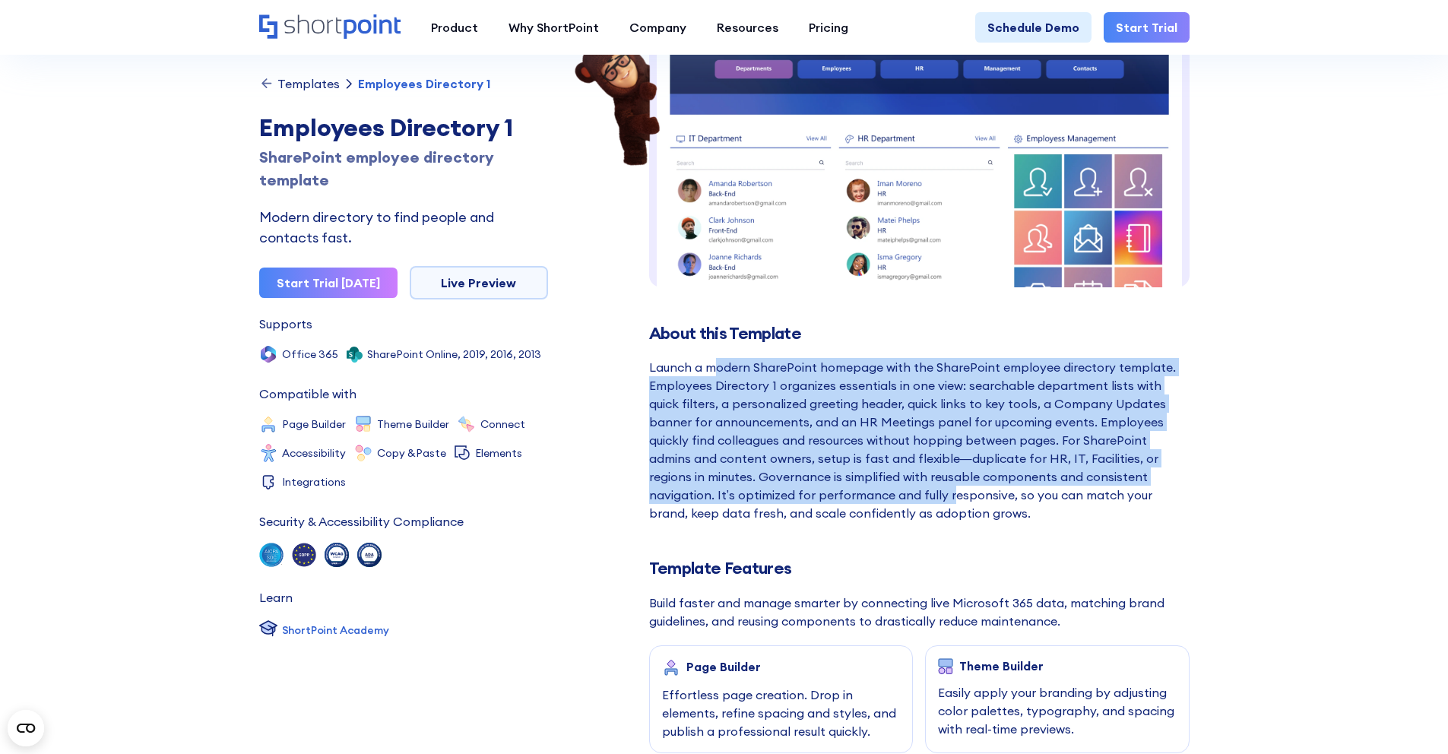
drag, startPoint x: 715, startPoint y: 361, endPoint x: 798, endPoint y: 490, distance: 152.9
click at [799, 490] on div "Launch a modern SharePoint homepage with the SharePoint employee directory temp…" at bounding box center [919, 440] width 540 height 164
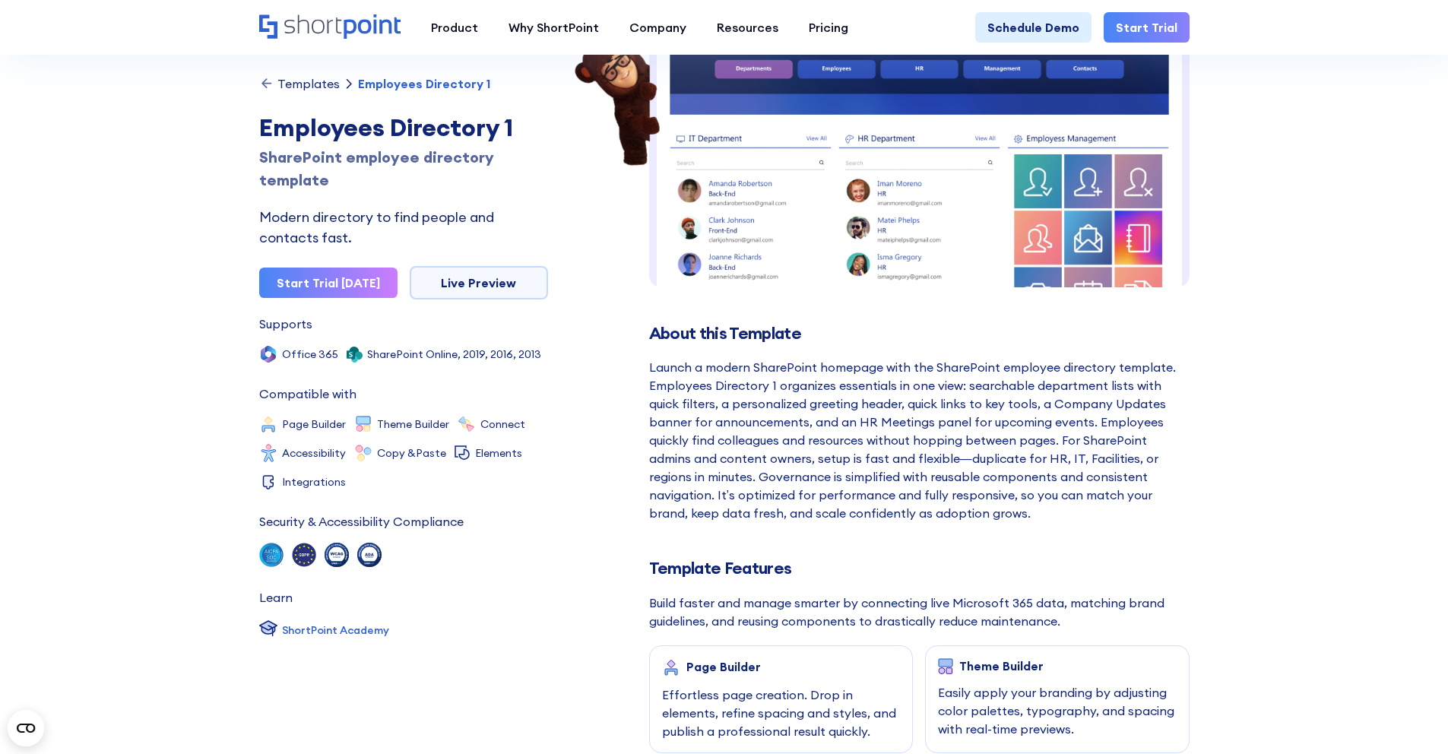
click at [786, 452] on div "Launch a modern SharePoint homepage with the SharePoint employee directory temp…" at bounding box center [919, 440] width 540 height 164
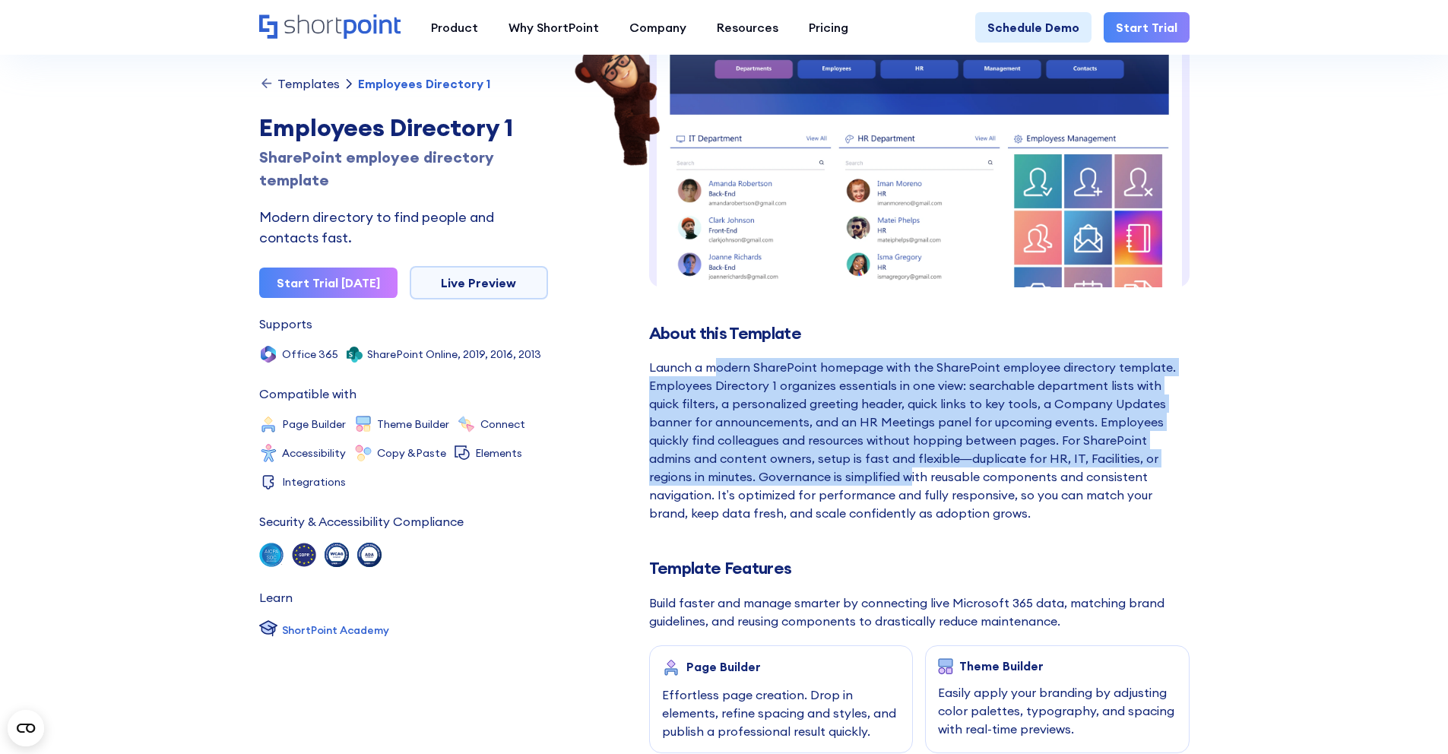
drag, startPoint x: 718, startPoint y: 369, endPoint x: 794, endPoint y: 467, distance: 123.6
click at [795, 467] on div "Launch a modern SharePoint homepage with the SharePoint employee directory temp…" at bounding box center [919, 440] width 540 height 164
click at [750, 410] on div "Launch a modern SharePoint homepage with the SharePoint employee directory temp…" at bounding box center [919, 440] width 540 height 164
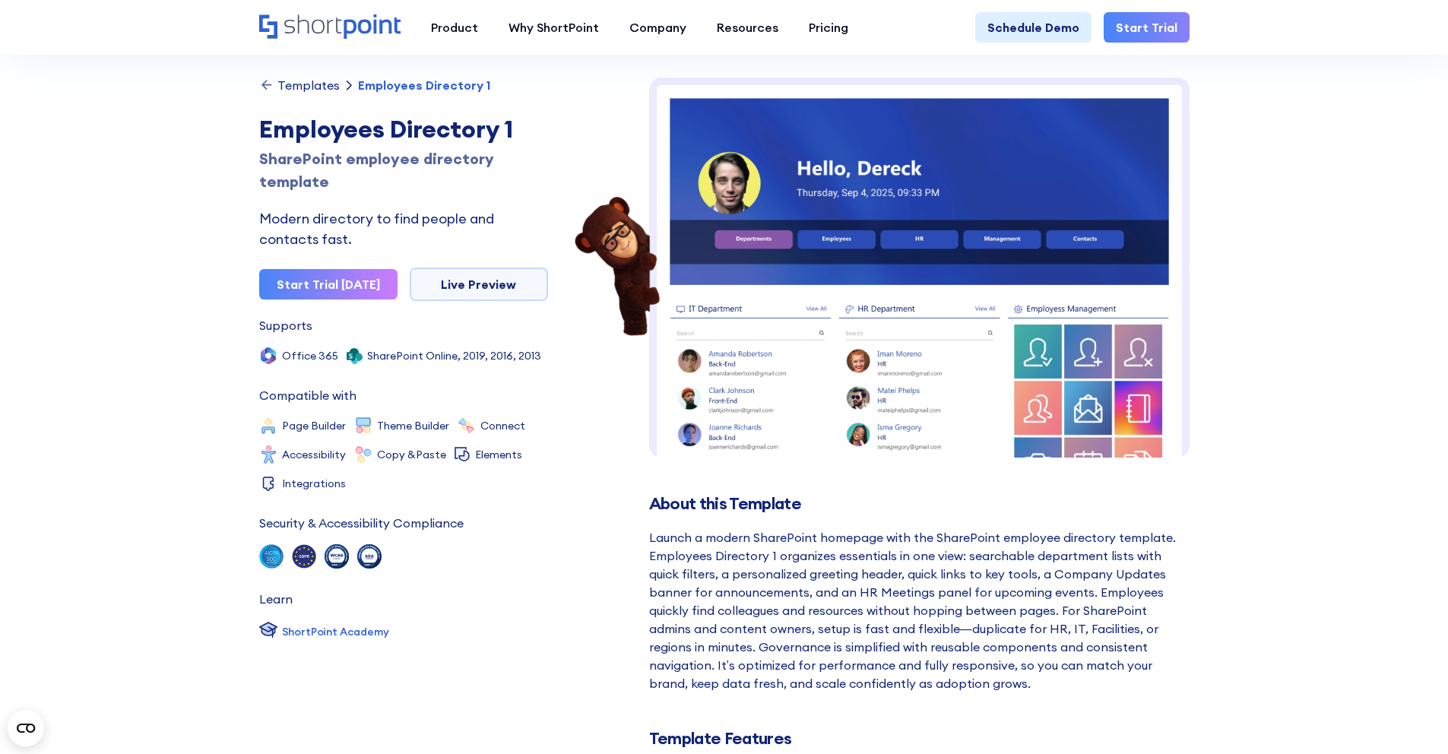
scroll to position [35, 0]
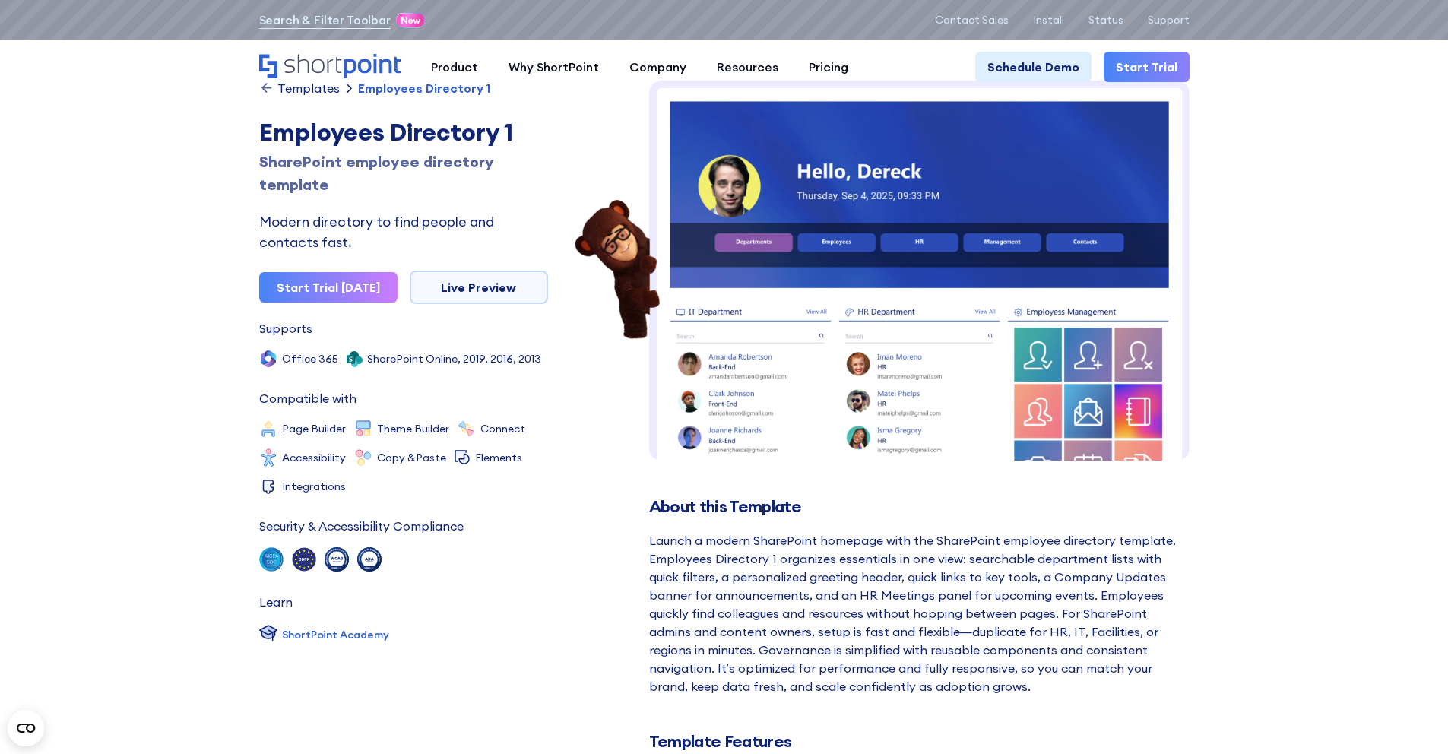
drag, startPoint x: 673, startPoint y: 539, endPoint x: 876, endPoint y: 583, distance: 206.9
click at [876, 583] on div "Launch a modern SharePoint homepage with the SharePoint employee directory temp…" at bounding box center [919, 613] width 540 height 164
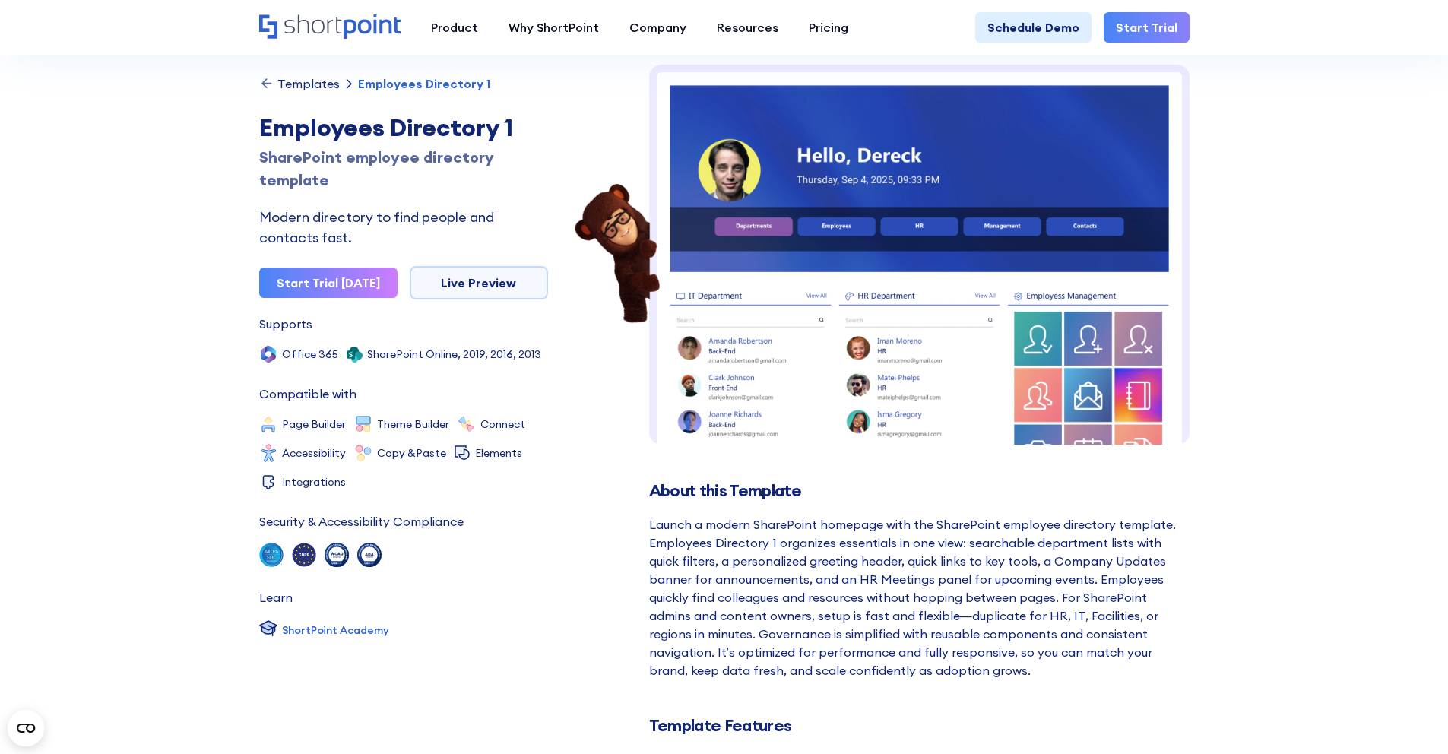
scroll to position [64, 0]
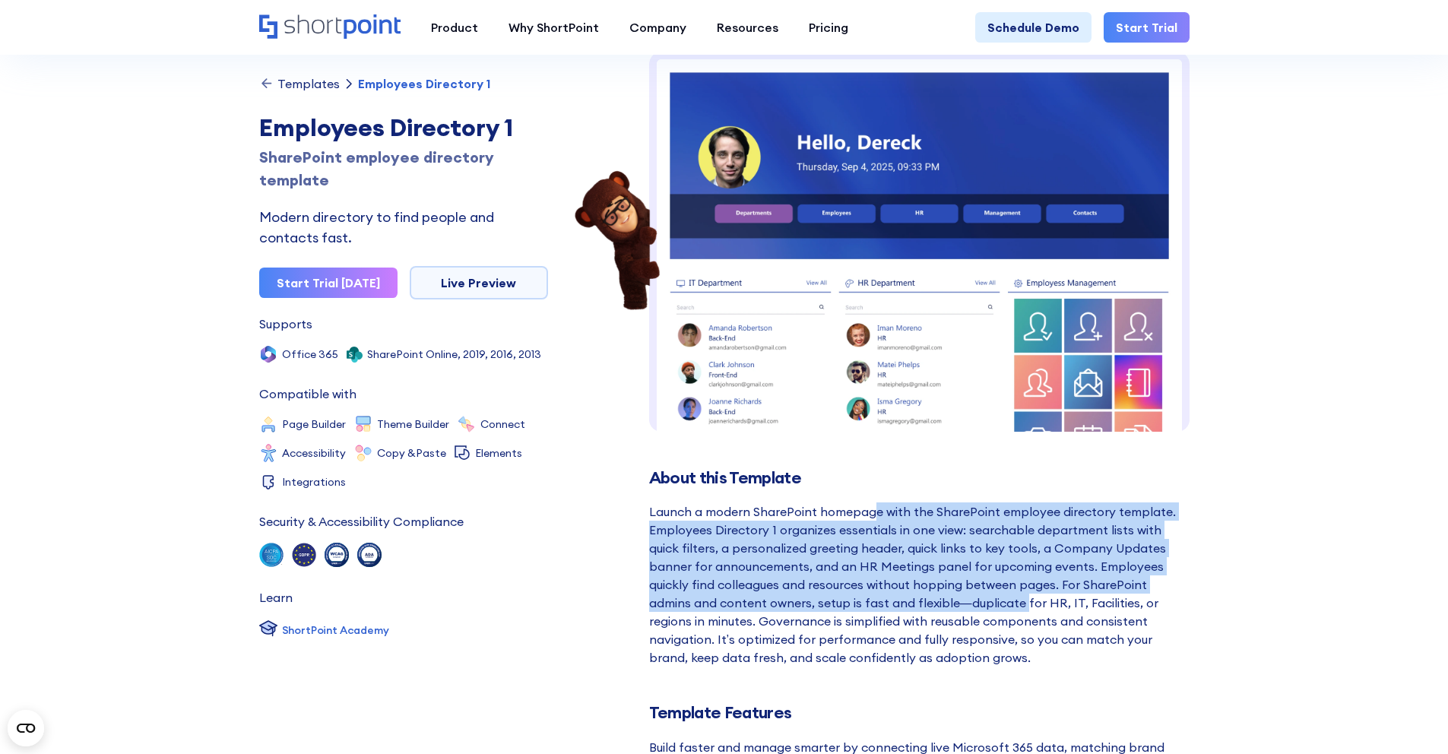
drag, startPoint x: 874, startPoint y: 508, endPoint x: 950, endPoint y: 605, distance: 123.5
click at [952, 605] on div "Launch a modern SharePoint homepage with the SharePoint employee directory temp…" at bounding box center [919, 584] width 540 height 164
